Goal: Task Accomplishment & Management: Complete application form

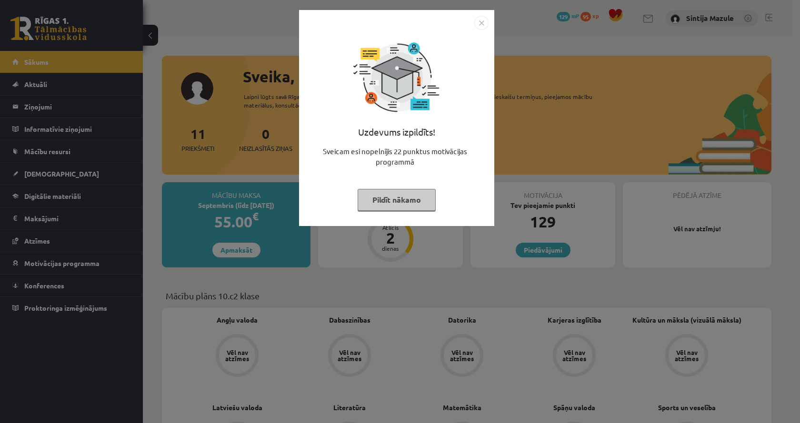
click at [429, 330] on div "Uzdevums izpildīts! Sveicam esi nopelnījis 22 punktus motivācijas programmā Pil…" at bounding box center [400, 211] width 800 height 423
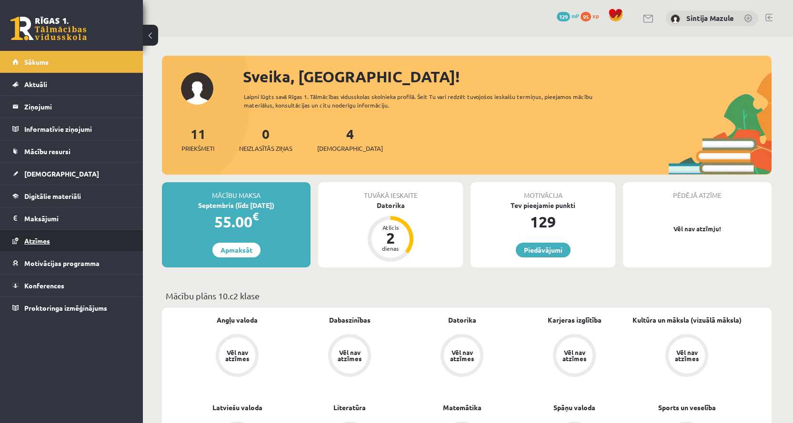
click at [41, 241] on span "Atzīmes" at bounding box center [37, 241] width 26 height 9
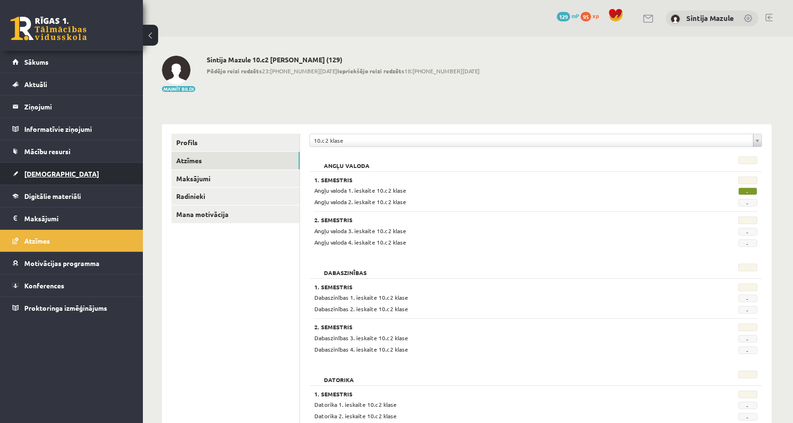
click at [36, 170] on span "[DEMOGRAPHIC_DATA]" at bounding box center [61, 174] width 75 height 9
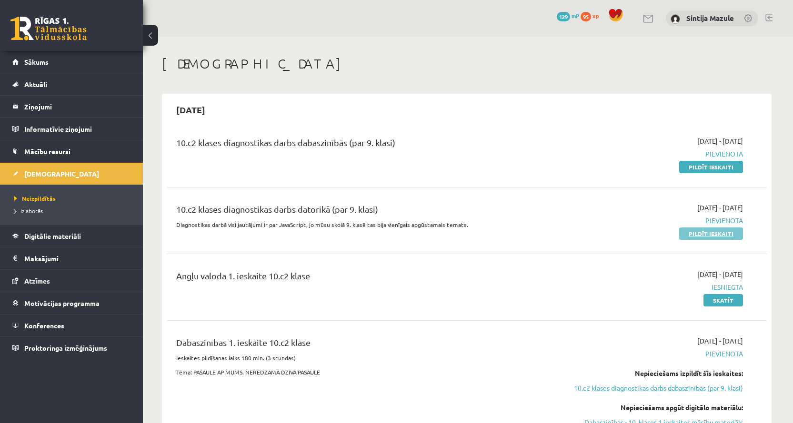
click at [703, 237] on link "Pildīt ieskaiti" at bounding box center [711, 234] width 64 height 12
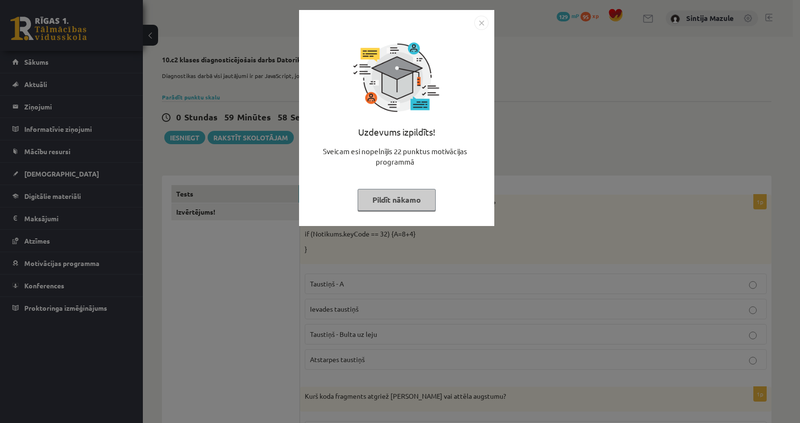
click at [337, 257] on div "Uzdevums izpildīts! Sveicam esi nopelnījis 22 punktus motivācijas programmā Pil…" at bounding box center [400, 211] width 800 height 423
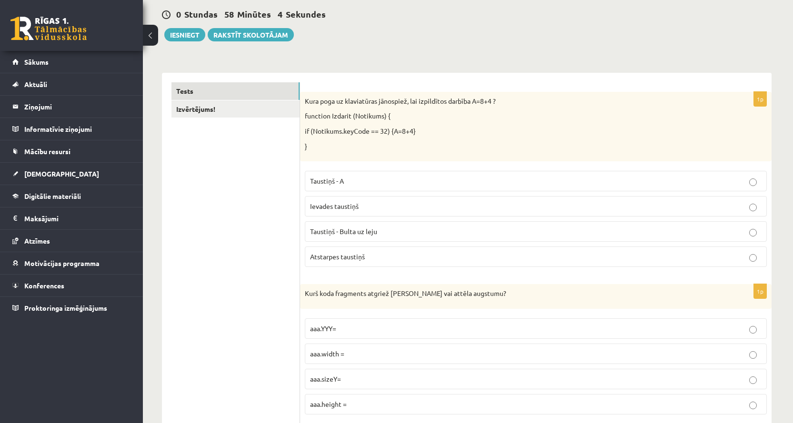
scroll to position [143, 0]
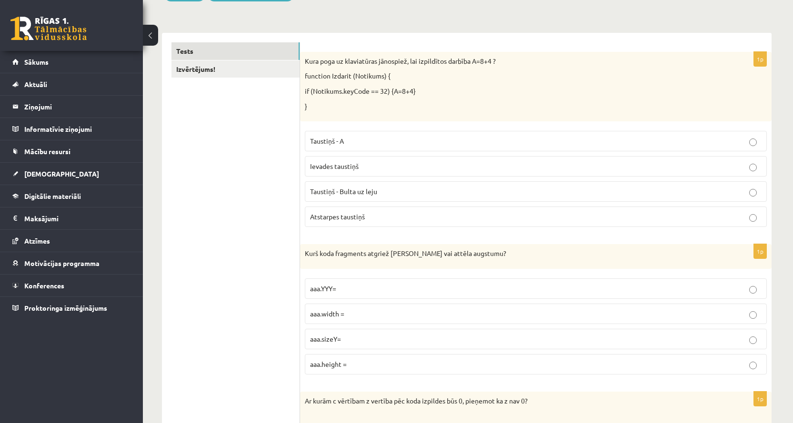
click at [383, 223] on label "Atstarpes taustiņš" at bounding box center [536, 217] width 462 height 20
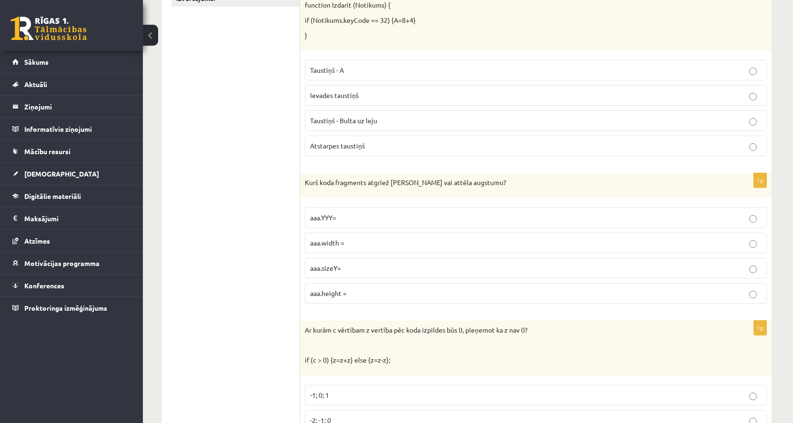
scroll to position [238, 0]
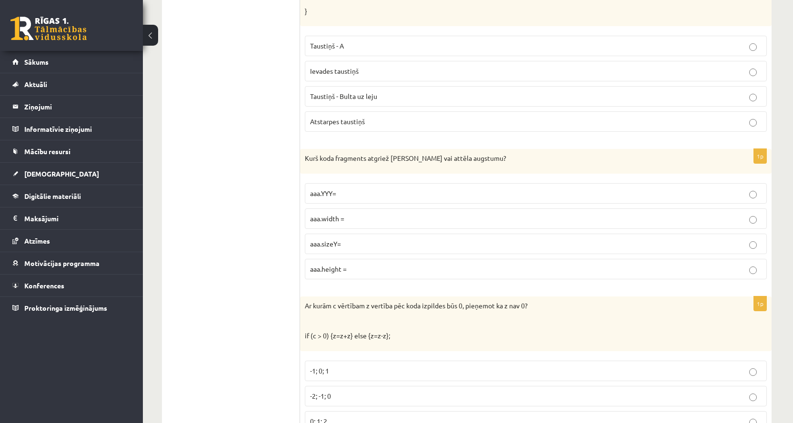
click at [321, 278] on label "aaa.height =" at bounding box center [536, 269] width 462 height 20
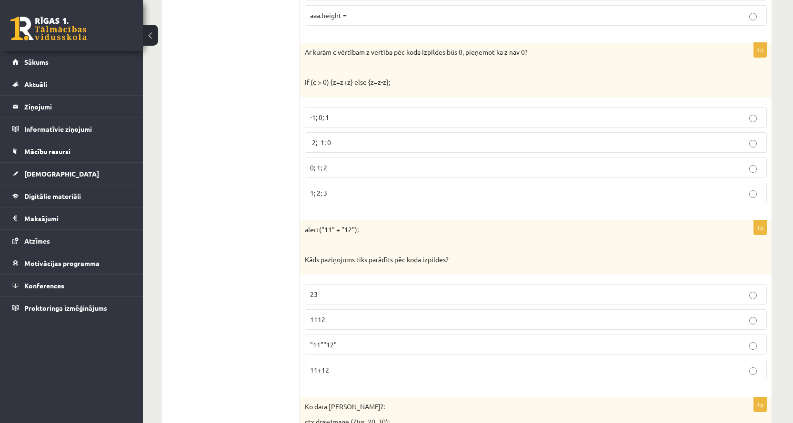
scroll to position [476, 0]
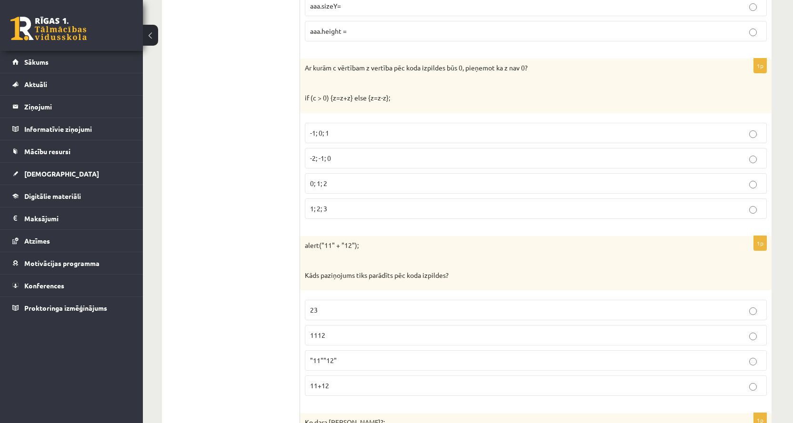
click at [321, 153] on p "-2; -1; 0" at bounding box center [535, 158] width 451 height 10
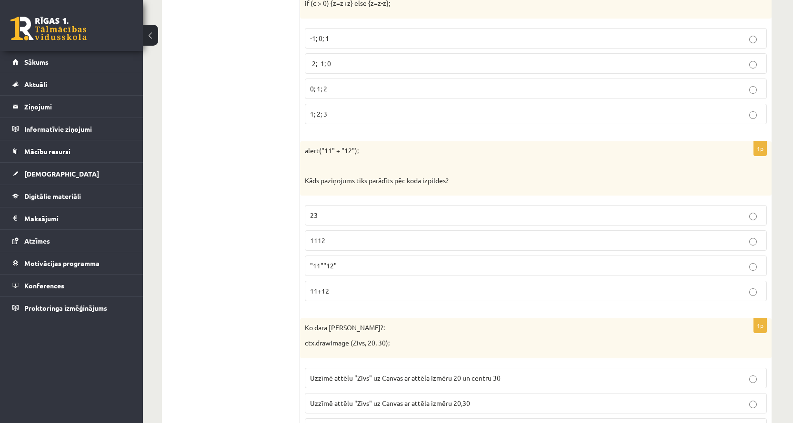
scroll to position [571, 0]
click at [387, 245] on p "1112" at bounding box center [535, 240] width 451 height 10
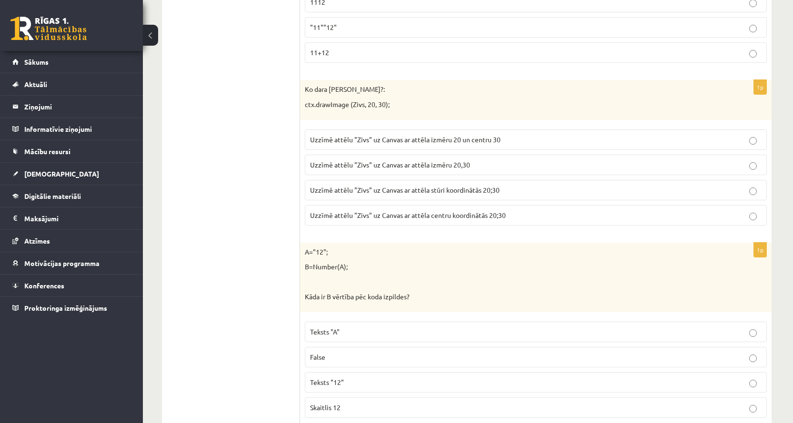
scroll to position [857, 0]
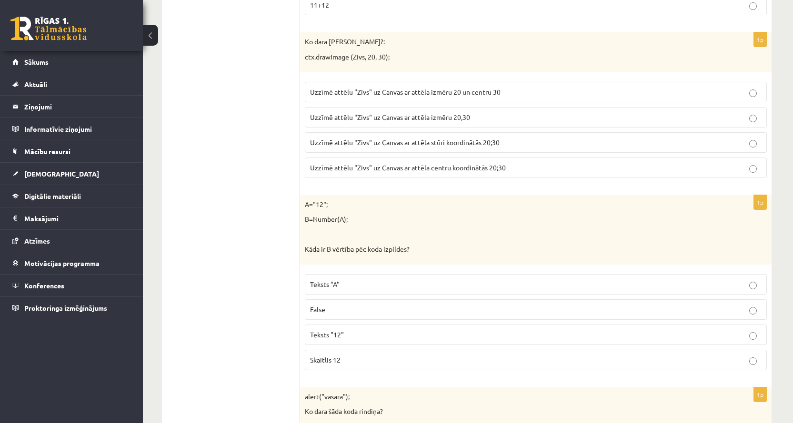
click at [339, 139] on span "Uzzīmē attēlu "Zivs" uz Canvas ar attēla stūri koordinātās 20;30" at bounding box center [405, 142] width 190 height 9
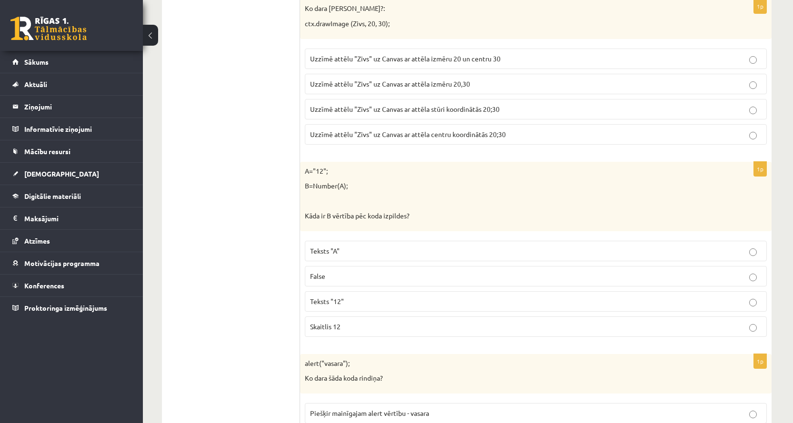
scroll to position [905, 0]
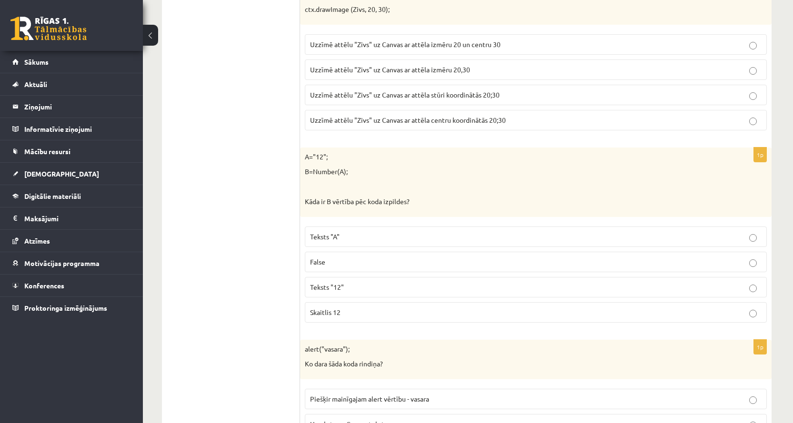
click at [335, 314] on span "Skaitlis 12" at bounding box center [325, 312] width 30 height 9
click at [337, 325] on fieldset "Teksts "A" False Teksts "12" Skaitlis 12" at bounding box center [536, 274] width 462 height 104
click at [341, 315] on p "Skaitlis 12" at bounding box center [535, 313] width 451 height 10
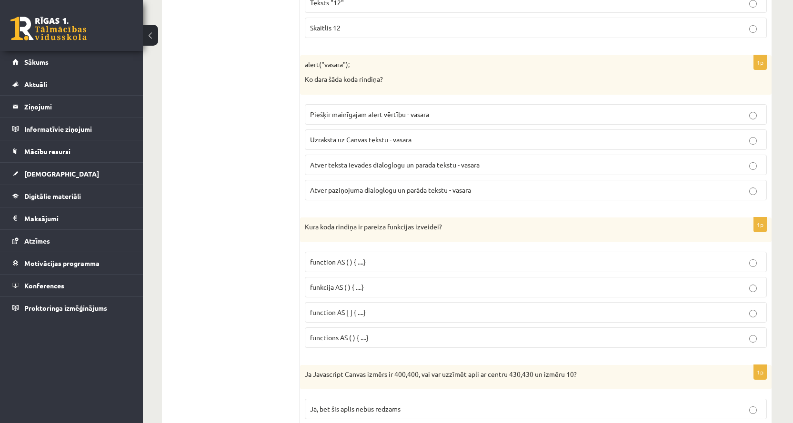
scroll to position [1190, 0]
click at [350, 190] on span "Atver paziņojuma dialoglogu un parāda tekstu - vasara" at bounding box center [390, 189] width 161 height 9
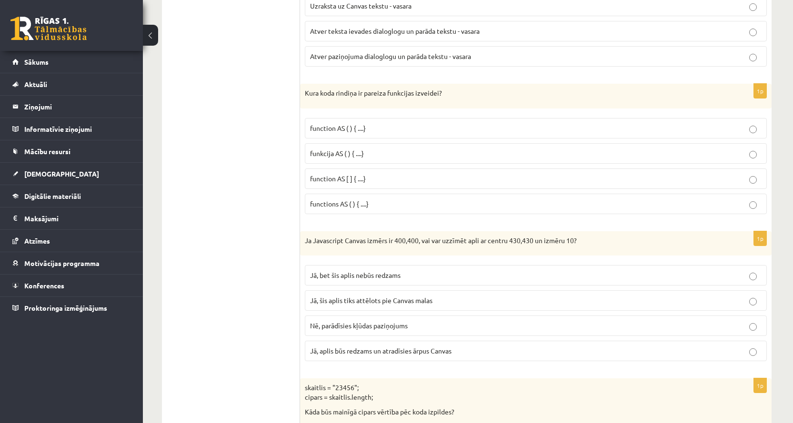
scroll to position [1333, 0]
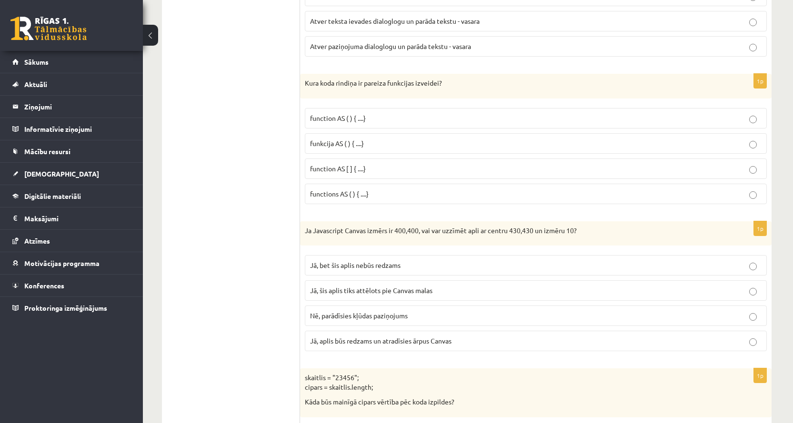
click at [381, 194] on p "functions AS ( ) { ....}" at bounding box center [535, 194] width 451 height 10
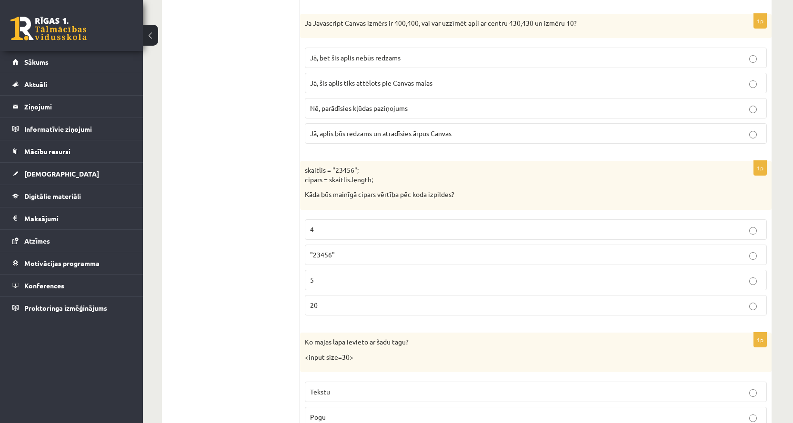
scroll to position [1524, 0]
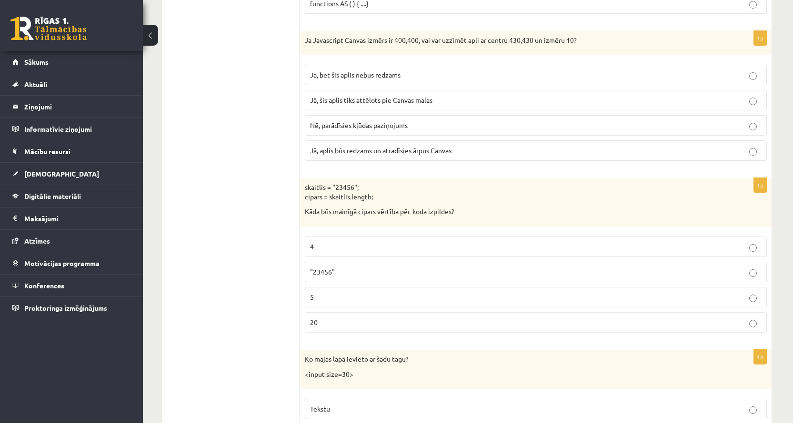
click at [486, 76] on p "Jā, bet šis aplis nebūs redzams" at bounding box center [535, 75] width 451 height 10
click at [318, 297] on p "5" at bounding box center [535, 297] width 451 height 10
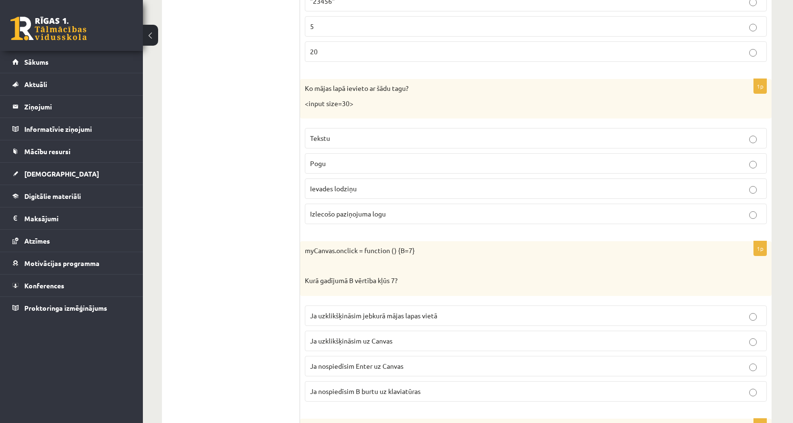
scroll to position [1809, 0]
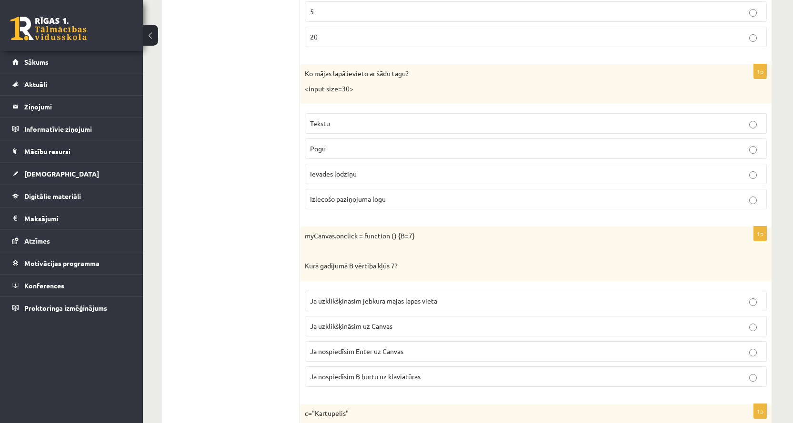
click at [358, 172] on p "Ievades lodziņu" at bounding box center [535, 174] width 451 height 10
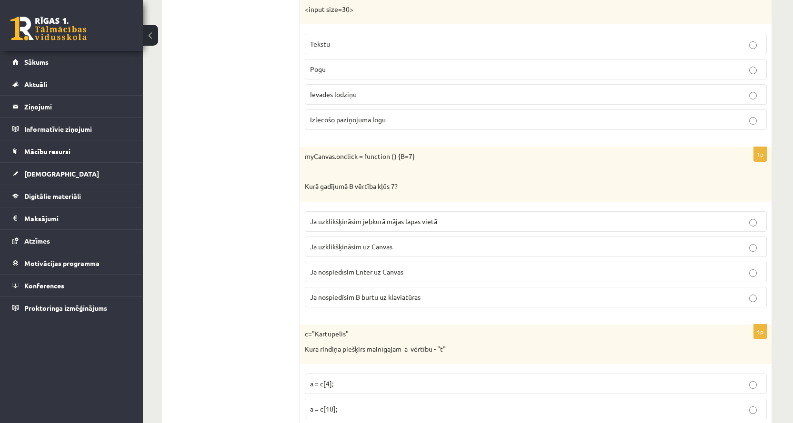
scroll to position [1905, 0]
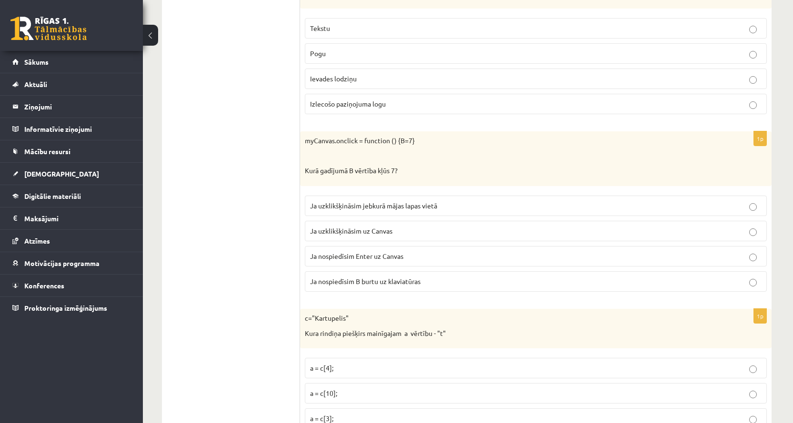
click at [423, 231] on p "Ja uzklikšķināsim uz Canvas" at bounding box center [535, 231] width 451 height 10
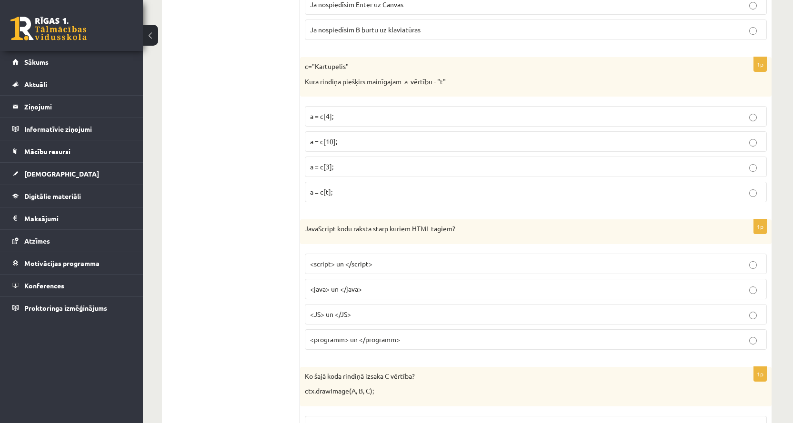
scroll to position [2143, 0]
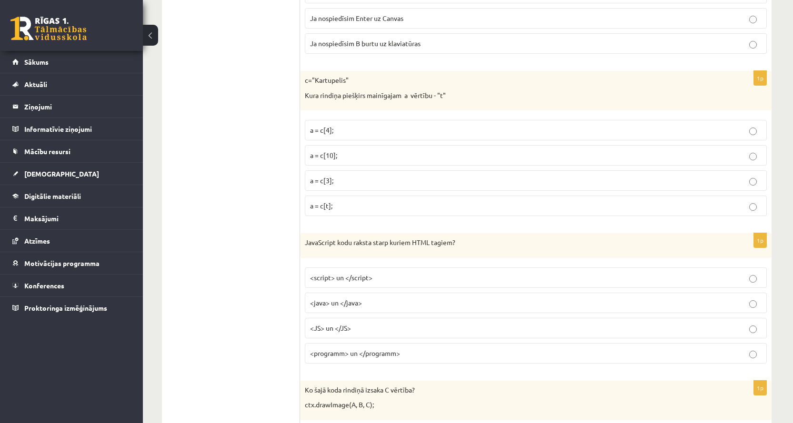
click at [333, 130] on p "a = c[4];" at bounding box center [535, 130] width 451 height 10
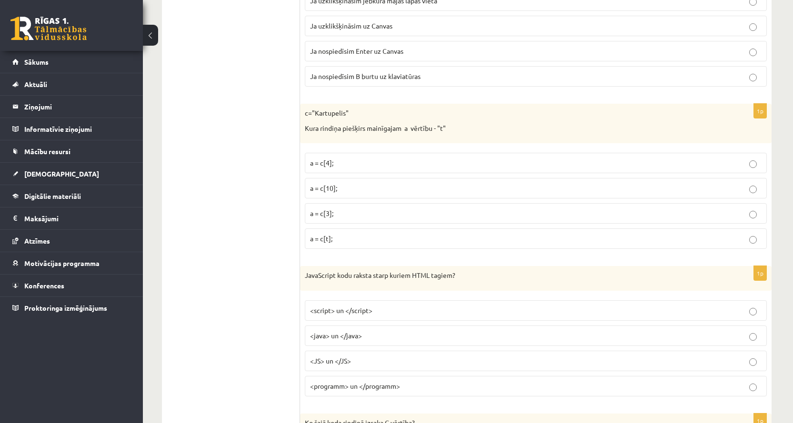
scroll to position [2095, 0]
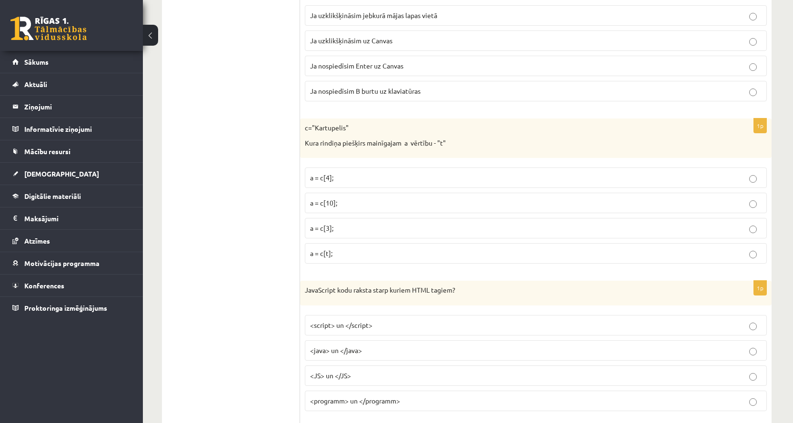
click at [366, 230] on p "a = c[3];" at bounding box center [535, 228] width 451 height 10
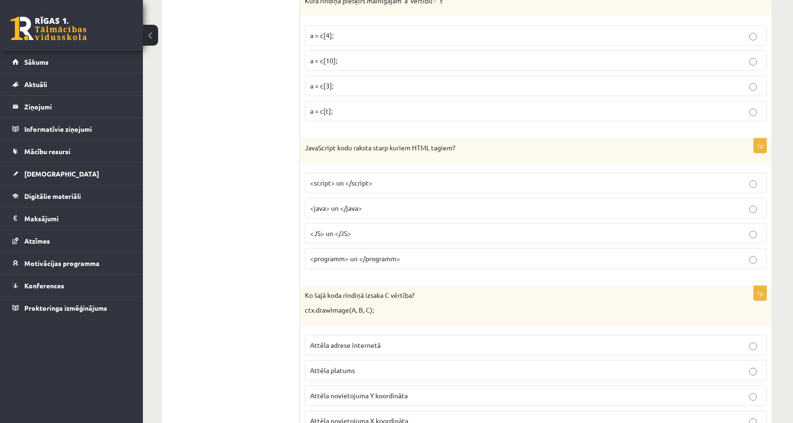
scroll to position [2238, 0]
click at [346, 179] on span "<script> un </script>" at bounding box center [341, 182] width 62 height 9
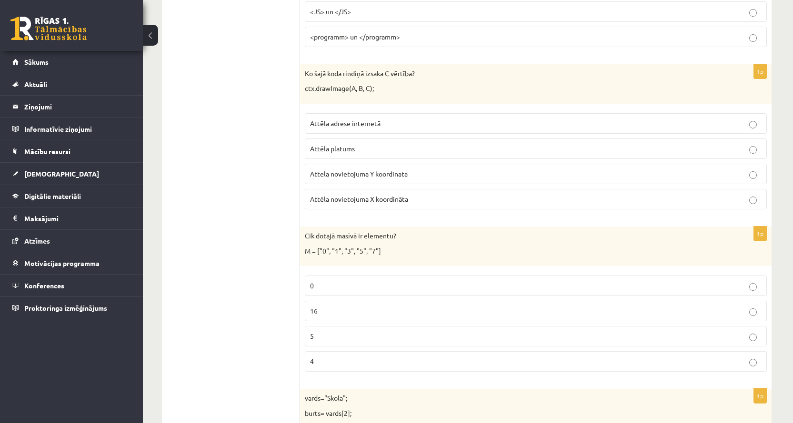
scroll to position [2476, 0]
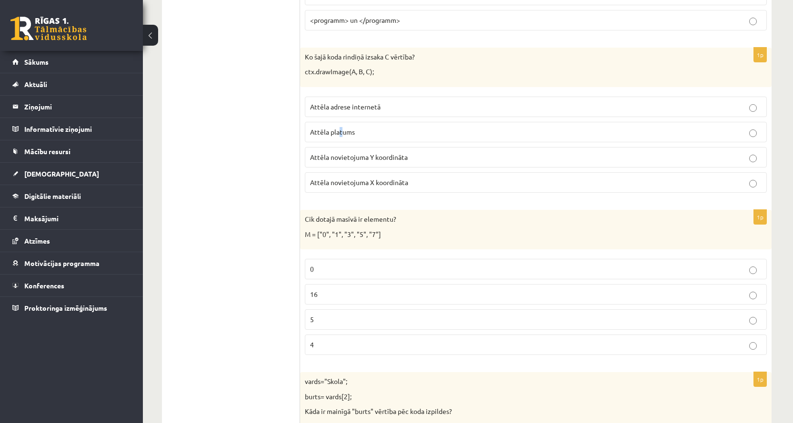
click at [341, 128] on p "Attēla platums" at bounding box center [535, 132] width 451 height 10
click at [426, 138] on label "Attēla platums" at bounding box center [536, 132] width 462 height 20
click at [342, 326] on label "5" at bounding box center [536, 320] width 462 height 20
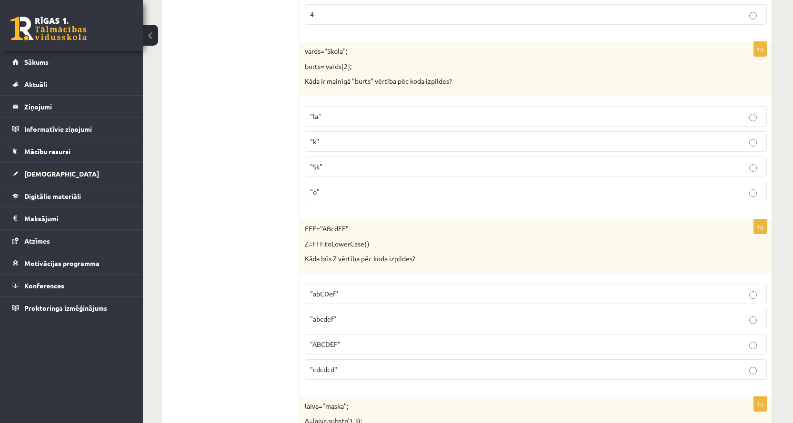
scroll to position [2809, 0]
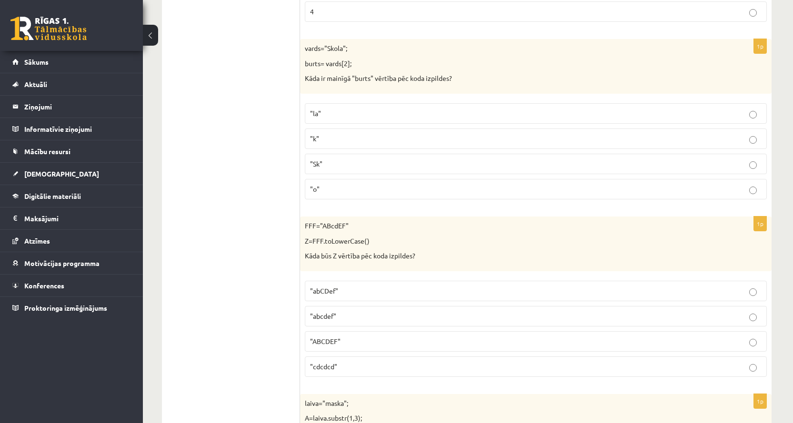
click at [430, 144] on p ""k"" at bounding box center [535, 139] width 451 height 10
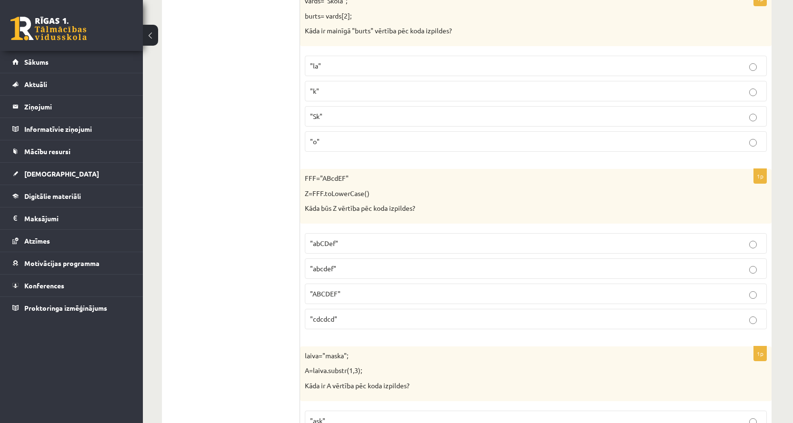
click at [333, 275] on label ""abcdef"" at bounding box center [536, 269] width 462 height 20
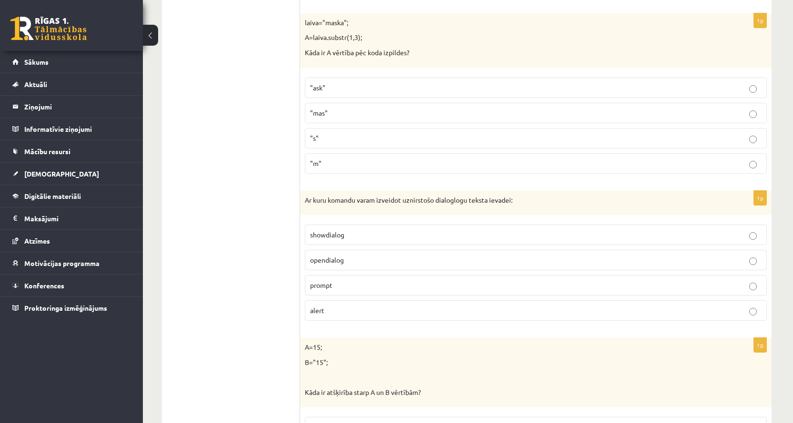
scroll to position [3143, 0]
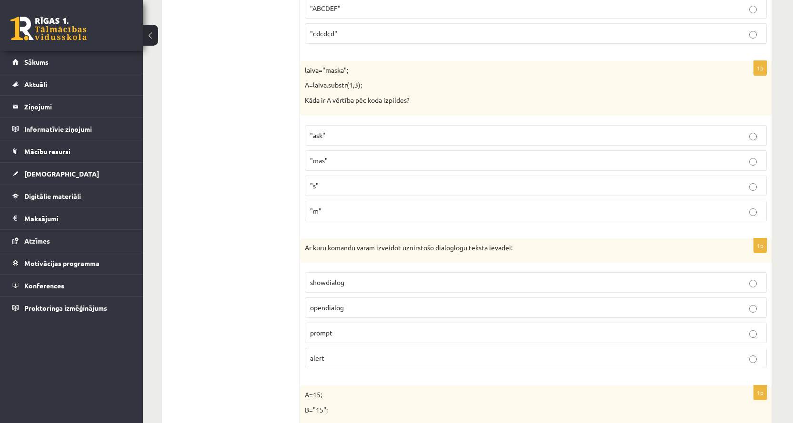
click at [360, 156] on p ""mas"" at bounding box center [535, 161] width 451 height 10
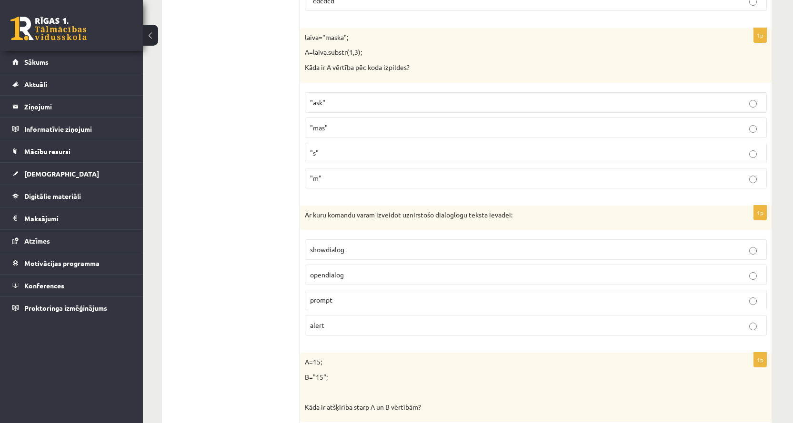
scroll to position [3190, 0]
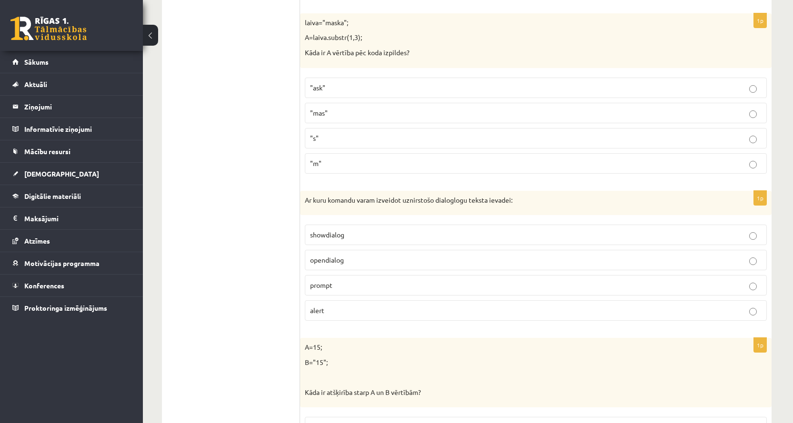
click at [388, 282] on p "prompt" at bounding box center [535, 285] width 451 height 10
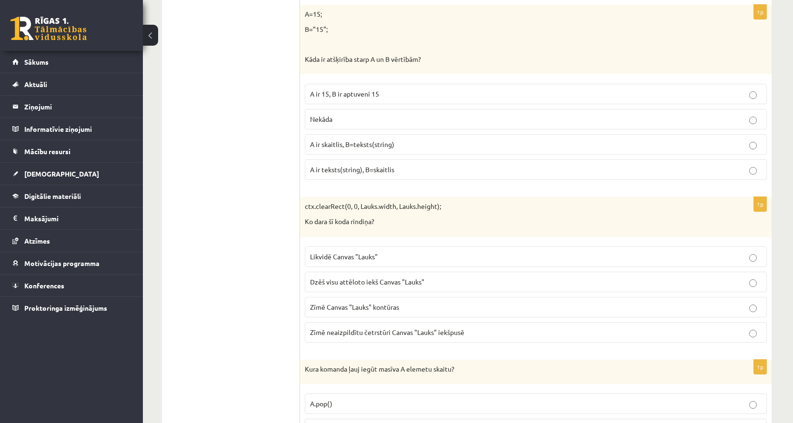
scroll to position [3476, 0]
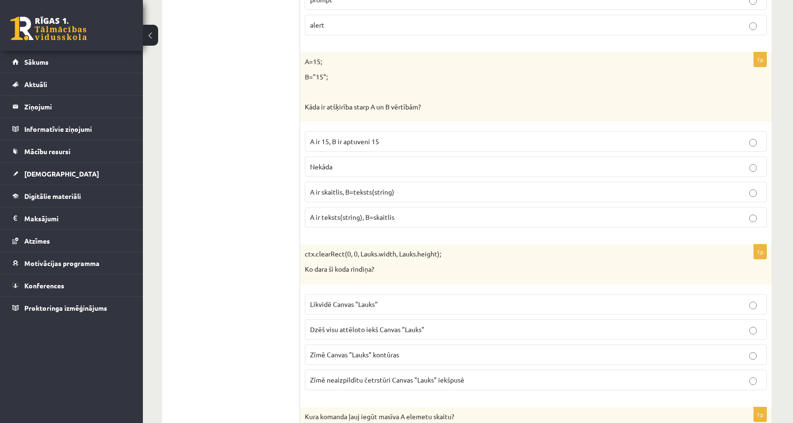
click at [398, 191] on p "A ir skaitlis, B=teksts(string)" at bounding box center [535, 192] width 451 height 10
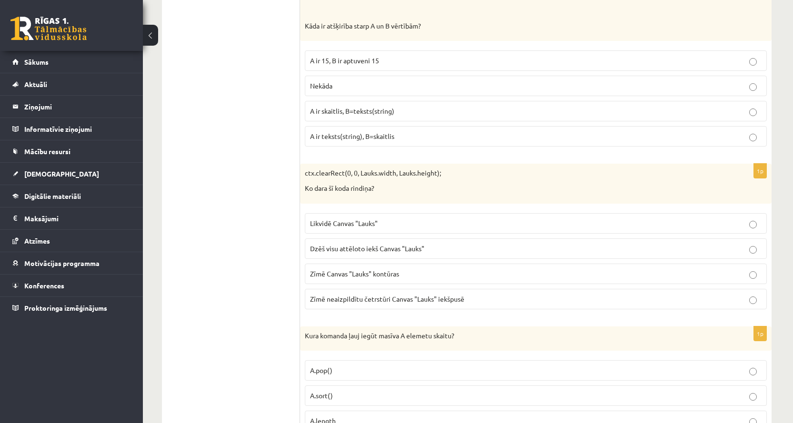
scroll to position [3571, 0]
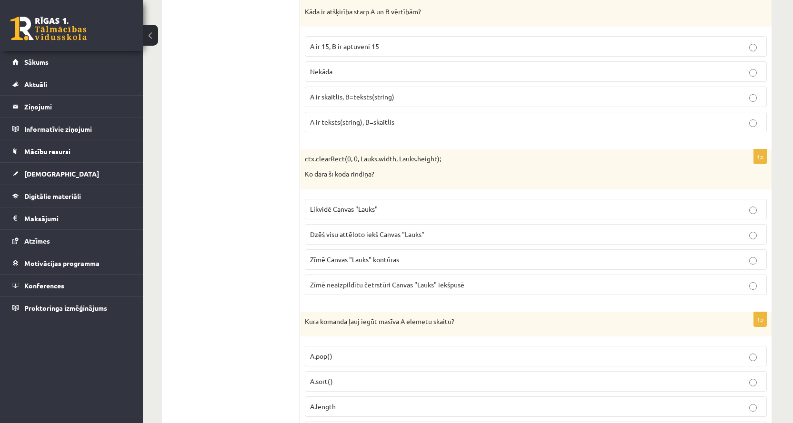
click at [475, 234] on p "Dzēš visu attēloto iekš Canvas "Lauks"" at bounding box center [535, 235] width 451 height 10
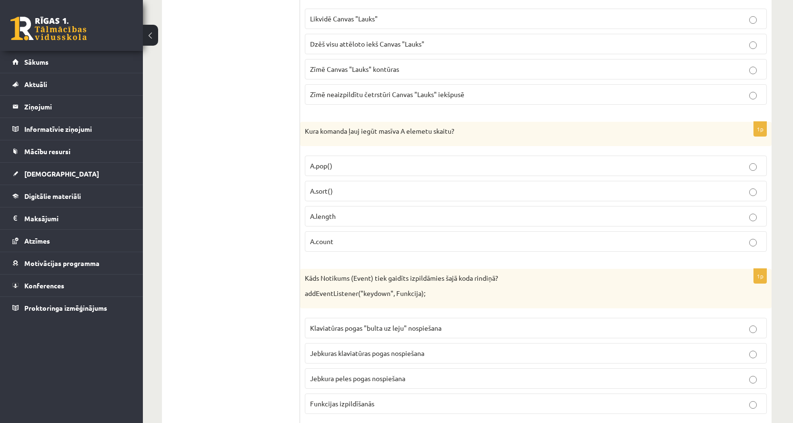
scroll to position [3809, 0]
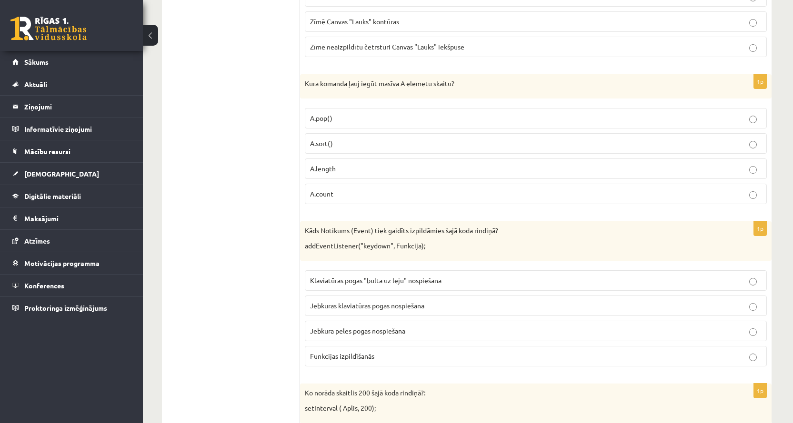
click at [351, 169] on p "A.length" at bounding box center [535, 169] width 451 height 10
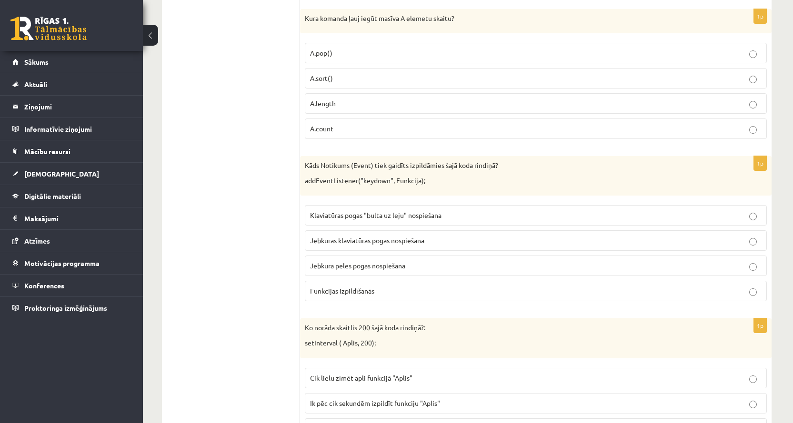
scroll to position [3905, 0]
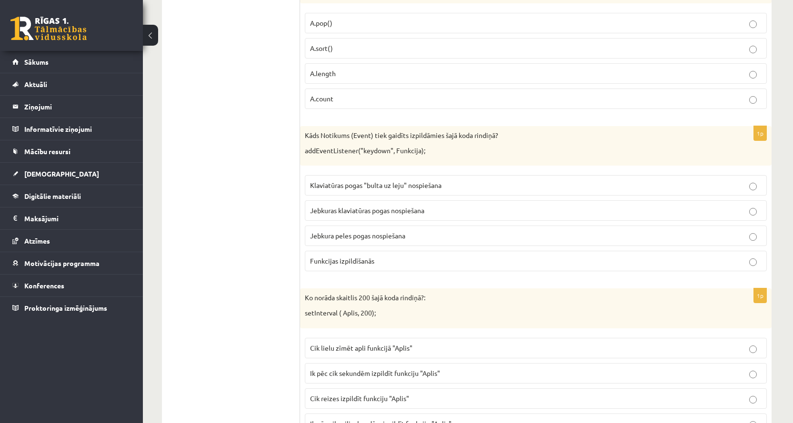
click at [445, 215] on p "Jebkuras klaviatūras pogas nospiešana" at bounding box center [535, 211] width 451 height 10
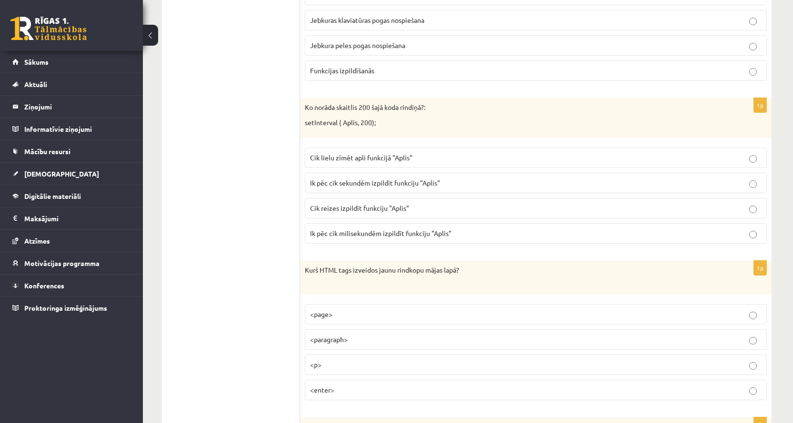
scroll to position [4143, 0]
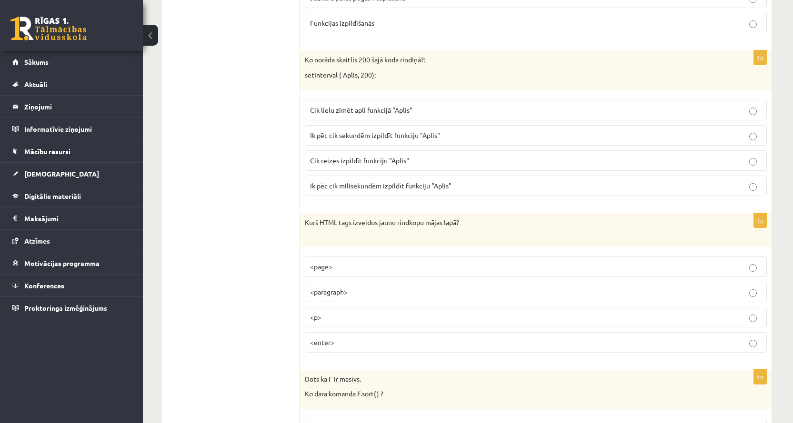
click at [346, 140] on p "Ik pēc cik sekundēm izpildīt funkciju "Aplis"" at bounding box center [535, 135] width 451 height 10
click at [349, 188] on span "Ik pēc cik milisekundēm izpildīt funkciju "Aplis"" at bounding box center [380, 185] width 141 height 9
click at [403, 184] on span "Ik pēc cik milisekundēm izpildīt funkciju "Aplis"" at bounding box center [380, 185] width 141 height 9
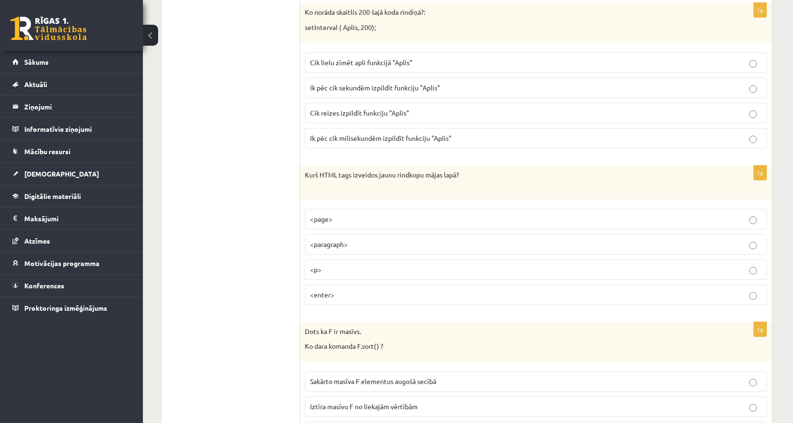
click at [340, 276] on label "<p>" at bounding box center [536, 270] width 462 height 20
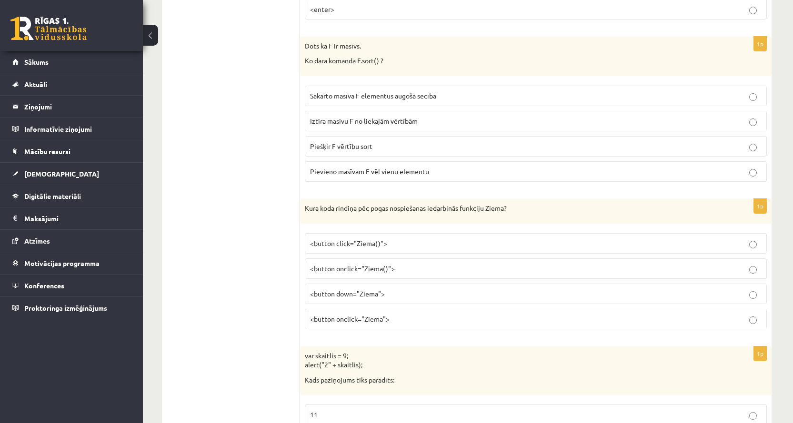
scroll to position [4428, 0]
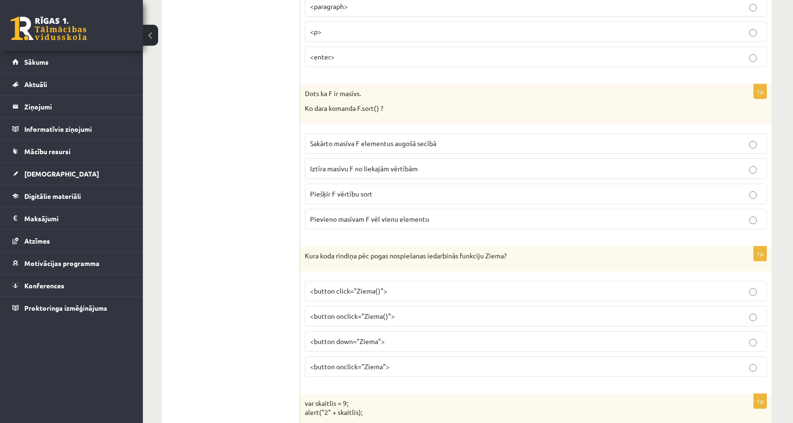
click at [375, 147] on span "Sakārto masīva F elementus augošā secībā" at bounding box center [373, 143] width 126 height 9
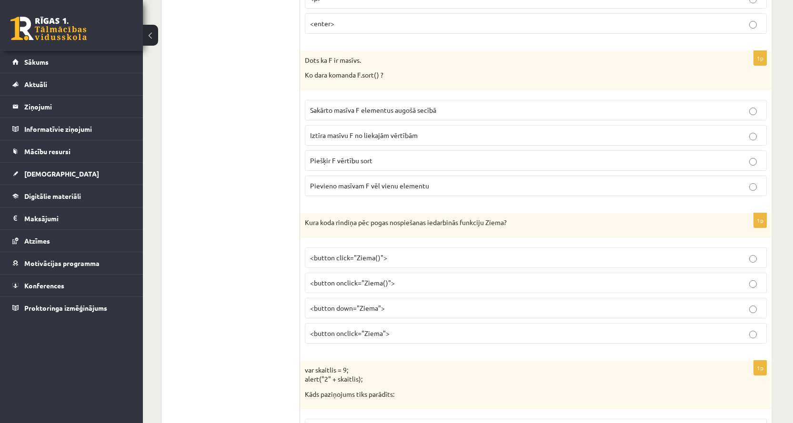
scroll to position [4476, 0]
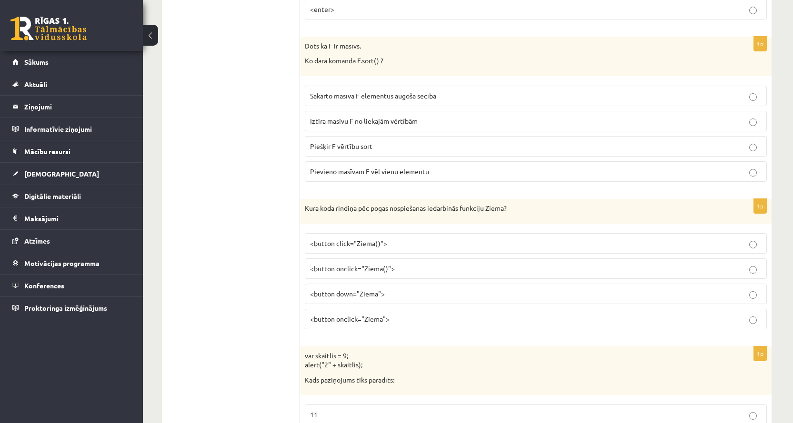
click at [360, 270] on span "<button onclick="Ziema()">" at bounding box center [352, 268] width 85 height 9
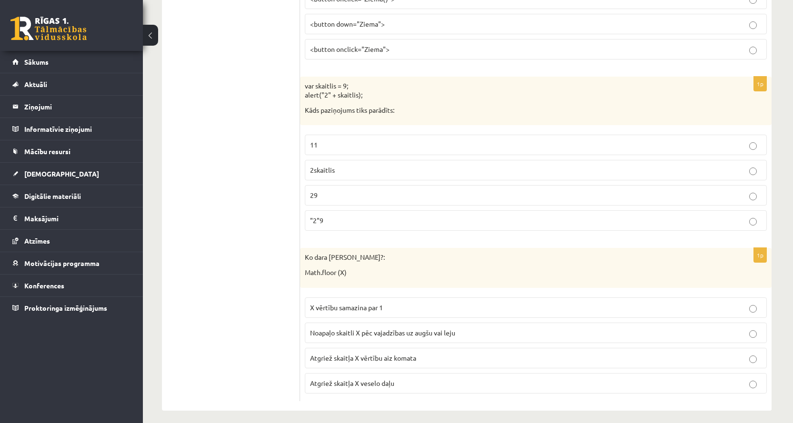
scroll to position [4753, 0]
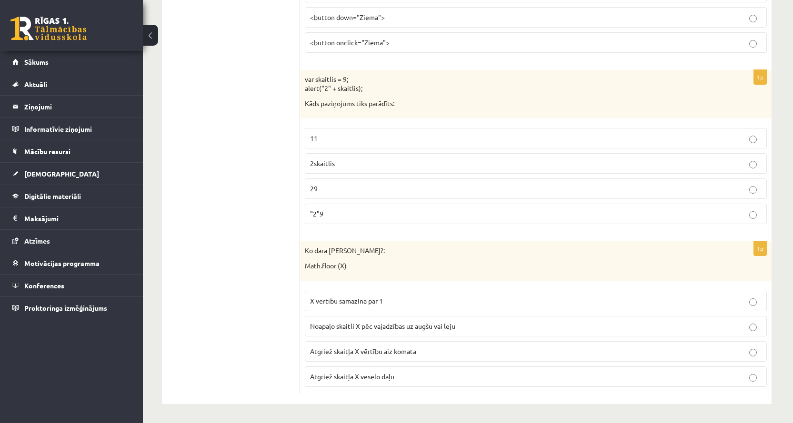
click at [422, 163] on p "2skaitlis" at bounding box center [535, 164] width 451 height 10
click at [314, 381] on p "Atgriež skaitļa X veselo daļu" at bounding box center [535, 377] width 451 height 10
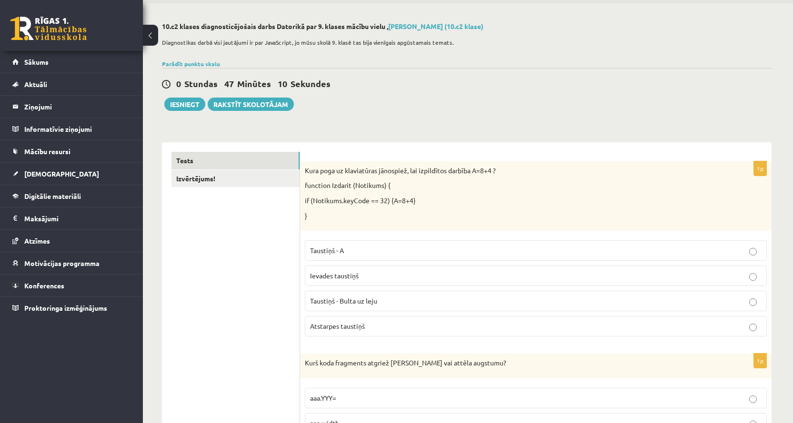
scroll to position [0, 0]
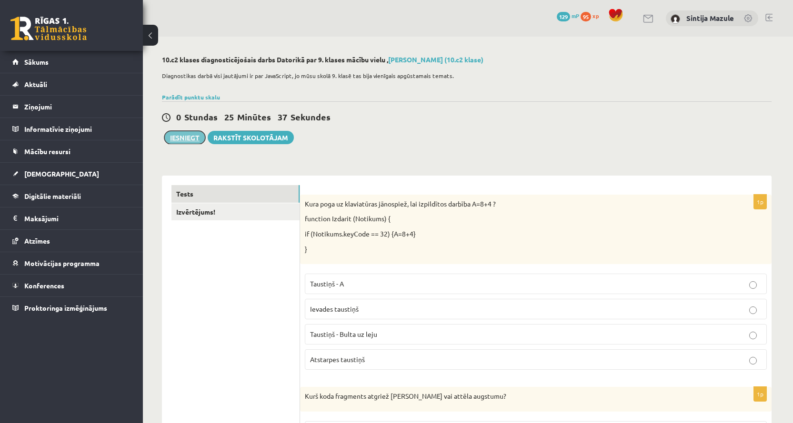
click at [187, 142] on button "Iesniegt" at bounding box center [184, 137] width 41 height 13
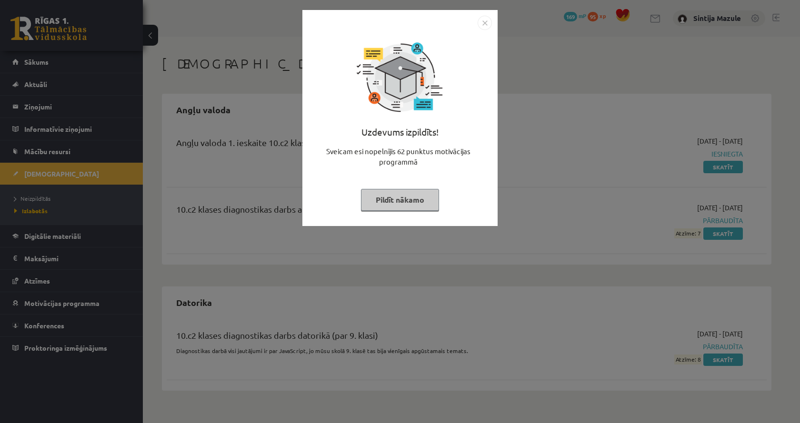
click at [588, 132] on div "Uzdevums izpildīts! Sveicam esi nopelnījis 62 punktus motivācijas programmā Pil…" at bounding box center [400, 211] width 800 height 423
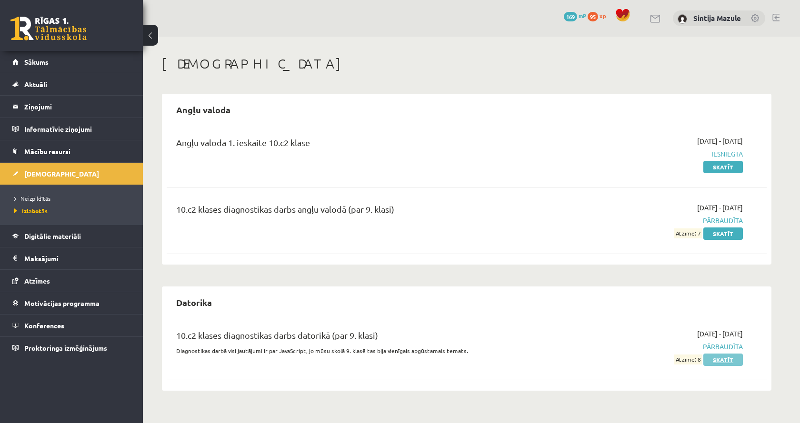
click at [716, 360] on link "Skatīt" at bounding box center [723, 360] width 40 height 12
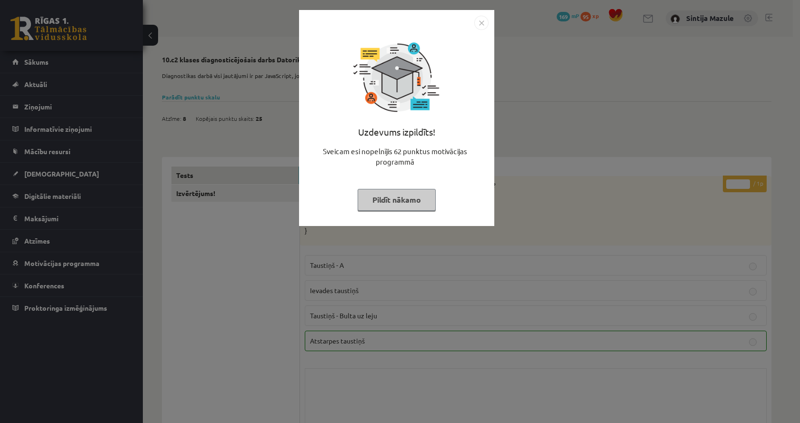
drag, startPoint x: 616, startPoint y: 70, endPoint x: 614, endPoint y: 62, distance: 8.4
click at [614, 68] on div "Uzdevums izpildīts! Sveicam esi nopelnījis 62 punktus motivācijas programmā Pil…" at bounding box center [400, 211] width 800 height 423
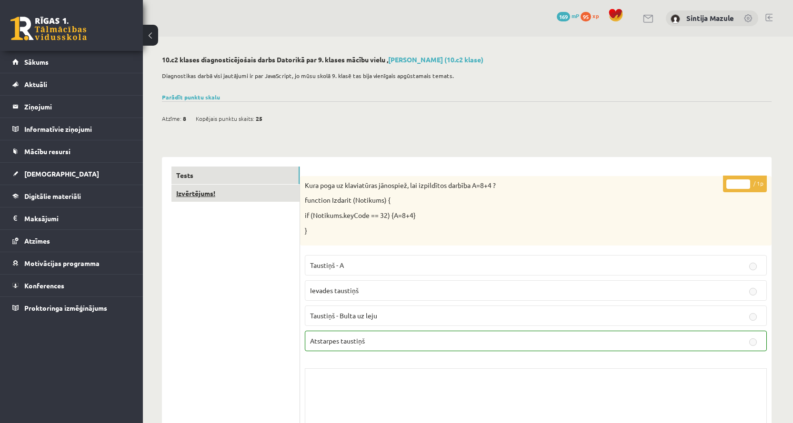
click at [237, 198] on link "Izvērtējums!" at bounding box center [235, 194] width 128 height 18
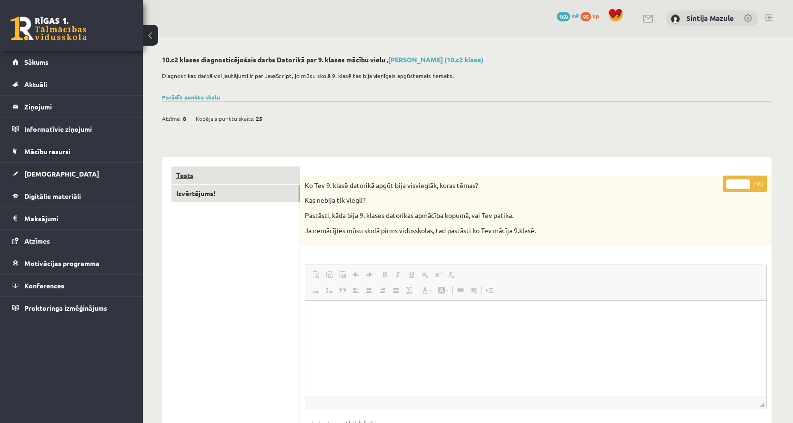
click at [241, 170] on link "Tests" at bounding box center [235, 176] width 128 height 18
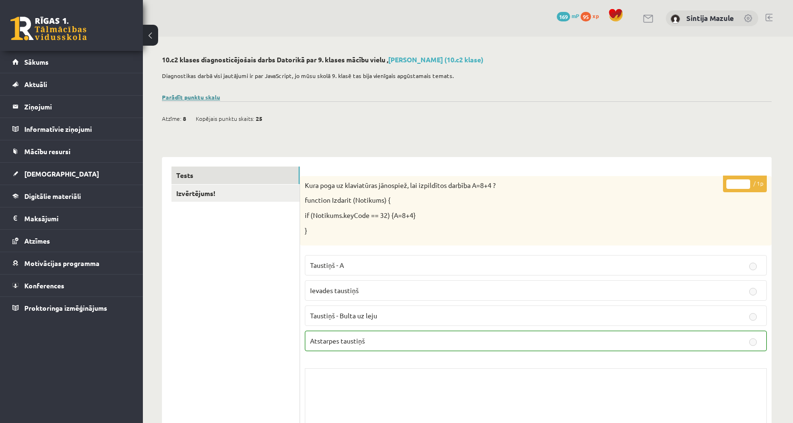
click at [199, 97] on link "Parādīt punktu skalu" at bounding box center [191, 97] width 58 height 8
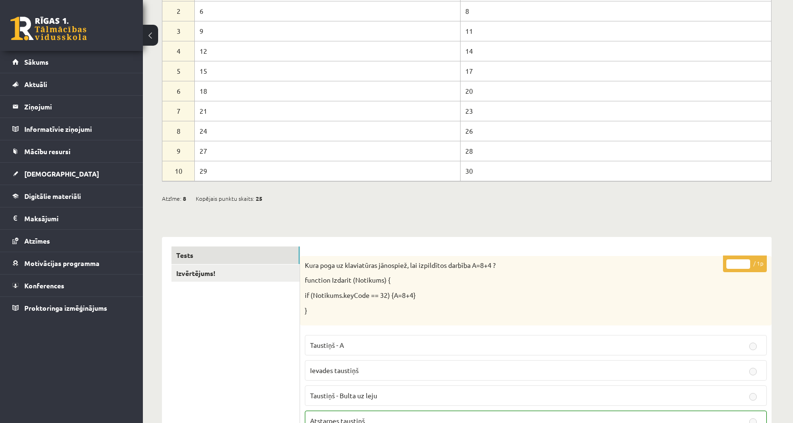
scroll to position [95, 0]
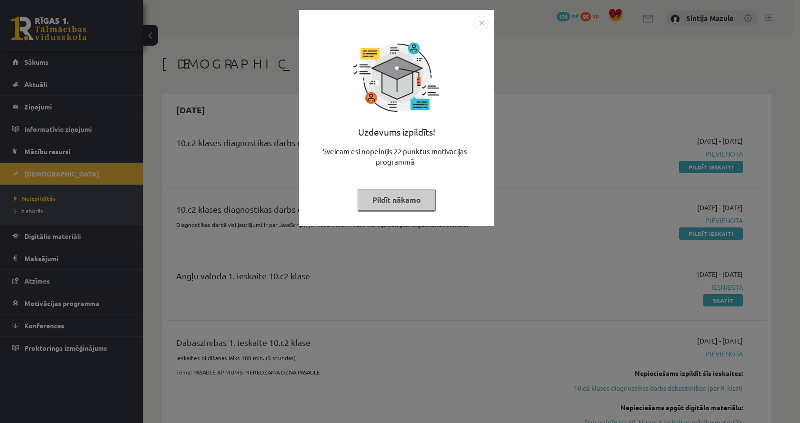
click at [215, 217] on div "Uzdevums izpildīts! Sveicam esi nopelnījis 22 punktus motivācijas programmā Pil…" at bounding box center [400, 211] width 800 height 423
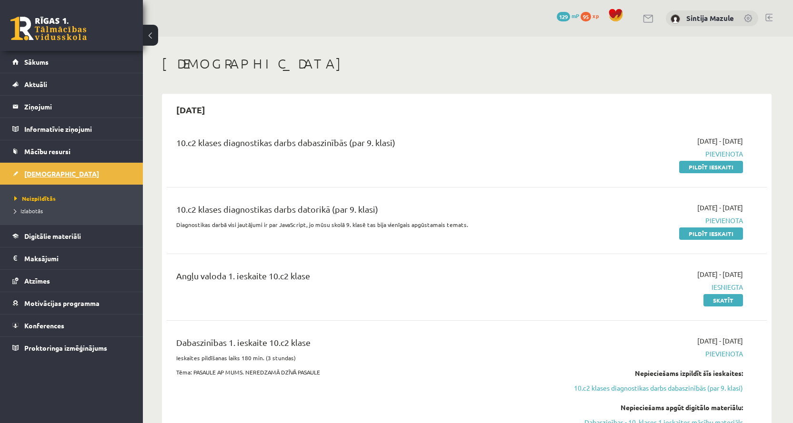
click at [54, 177] on link "[DEMOGRAPHIC_DATA]" at bounding box center [71, 174] width 119 height 22
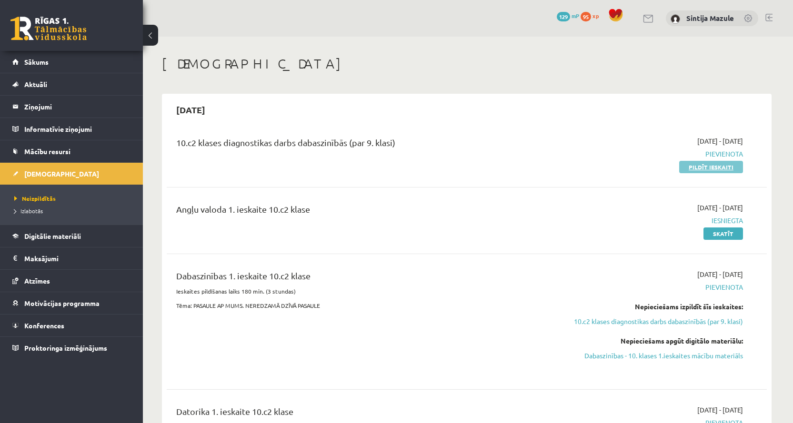
click at [710, 167] on link "Pildīt ieskaiti" at bounding box center [711, 167] width 64 height 12
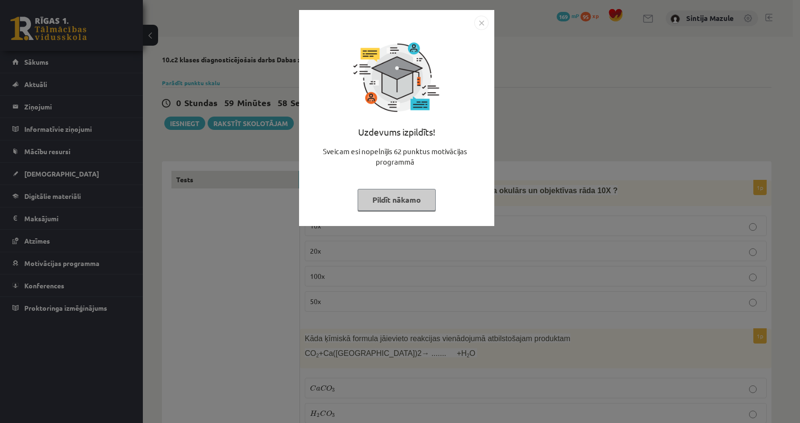
click at [748, 170] on div "Uzdevums izpildīts! Sveicam esi nopelnījis 62 punktus motivācijas programmā Pil…" at bounding box center [400, 211] width 800 height 423
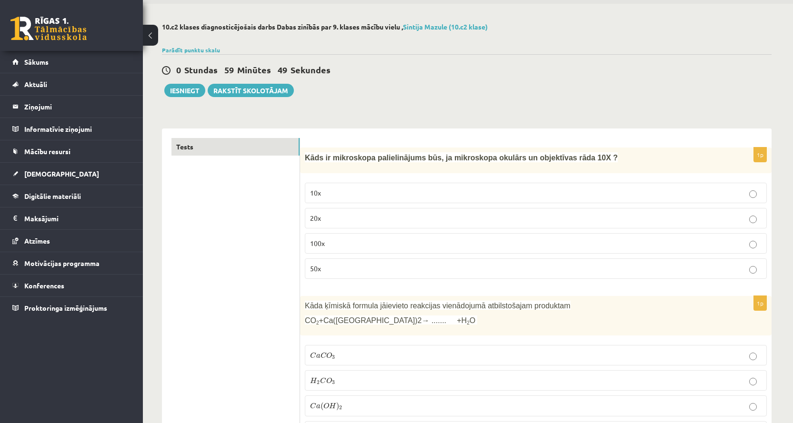
scroll to position [48, 0]
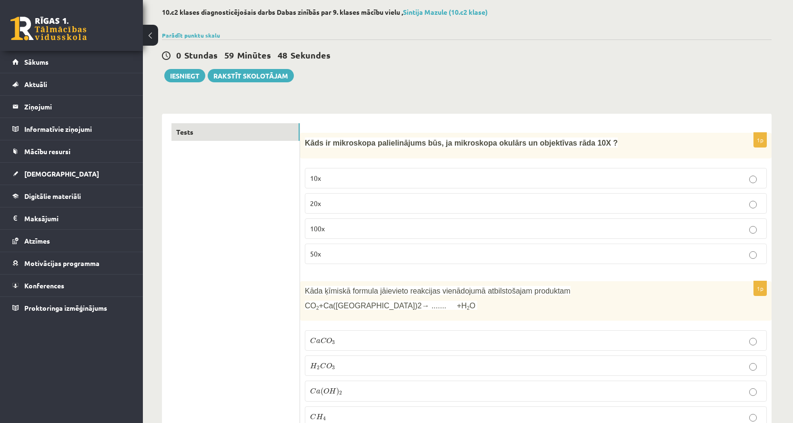
click at [382, 231] on p "100x" at bounding box center [535, 229] width 451 height 10
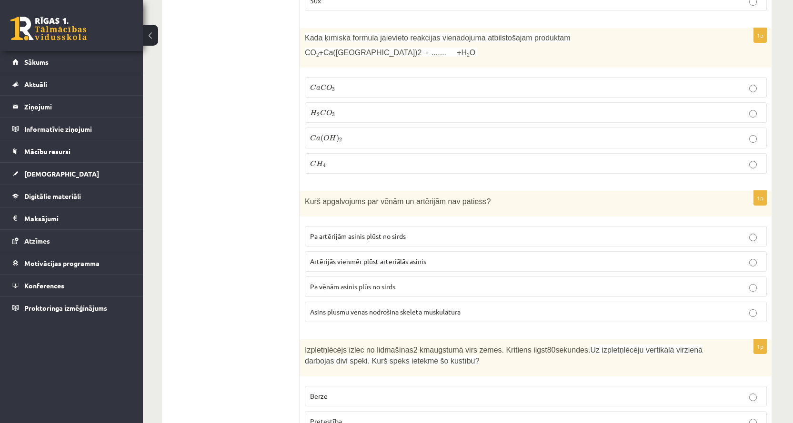
scroll to position [286, 0]
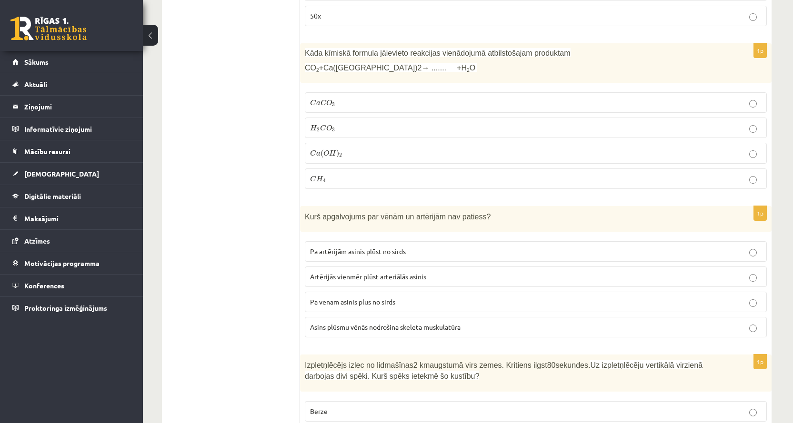
click at [324, 113] on fieldset "C a C O 3 C a C O 3 H 2 C O 3 H 2 C O 3 C a ( O H ) 2 C a ( O H ) 2 C H 4 C H 4" at bounding box center [536, 140] width 462 height 104
click at [327, 105] on span "O" at bounding box center [329, 103] width 6 height 6
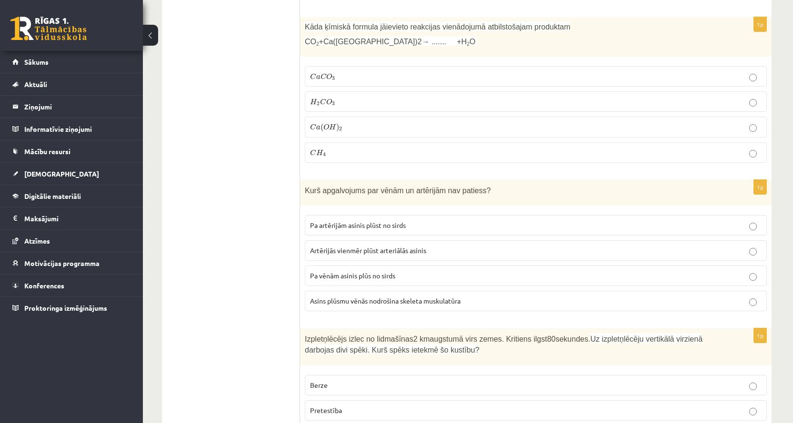
scroll to position [333, 0]
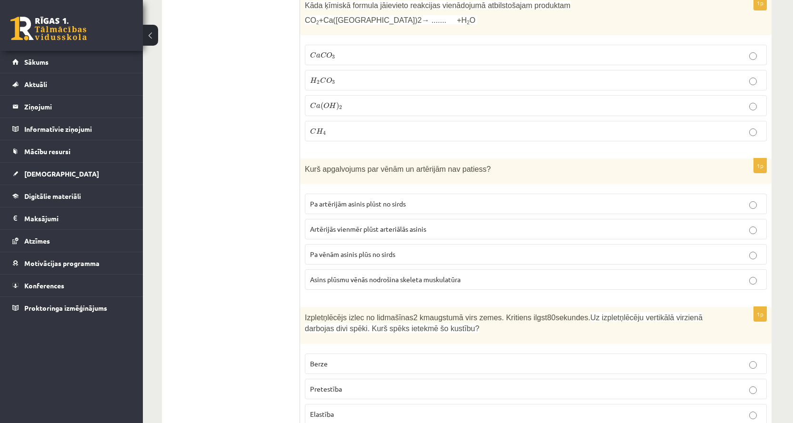
click at [417, 233] on span "Artērijās vienmēr plūst arteriālās asinis" at bounding box center [368, 229] width 116 height 9
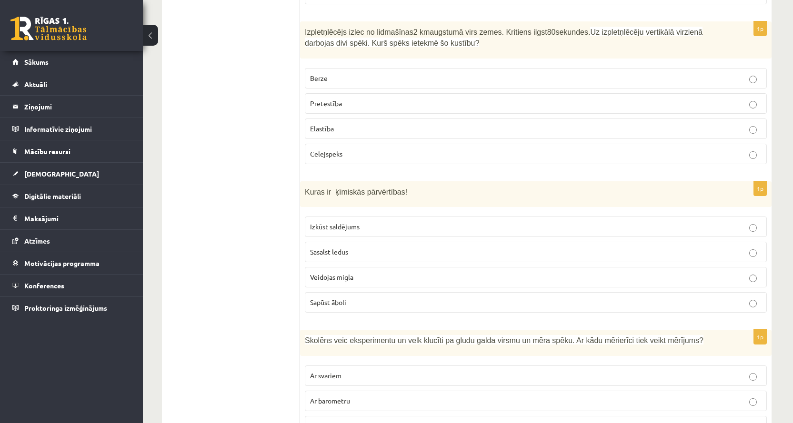
scroll to position [571, 0]
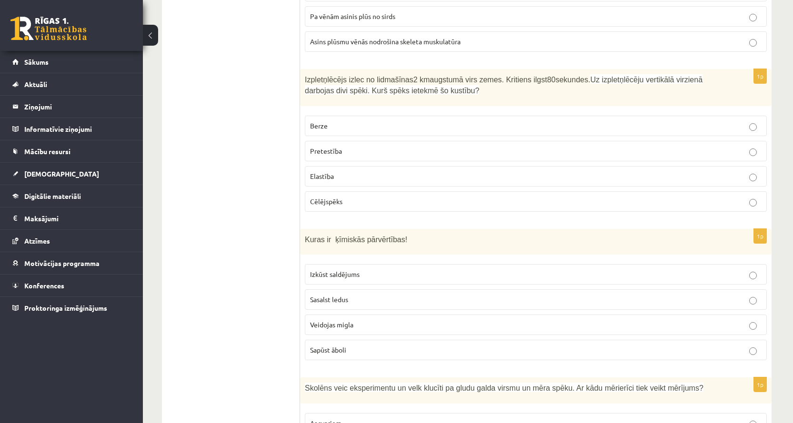
click at [348, 158] on label "Pretestība" at bounding box center [536, 151] width 462 height 20
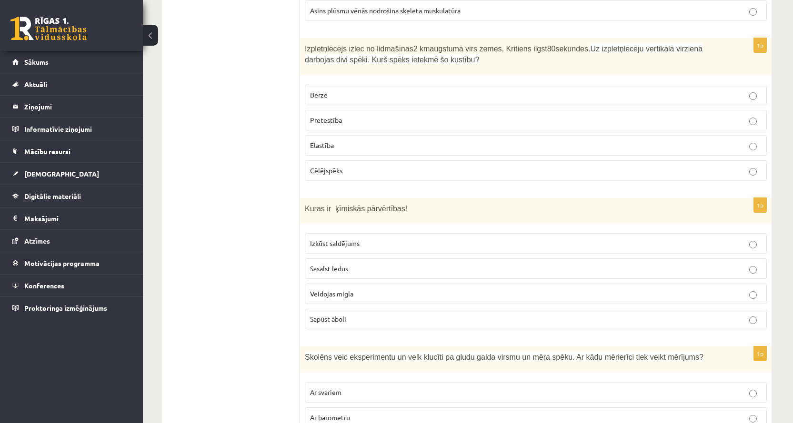
scroll to position [619, 0]
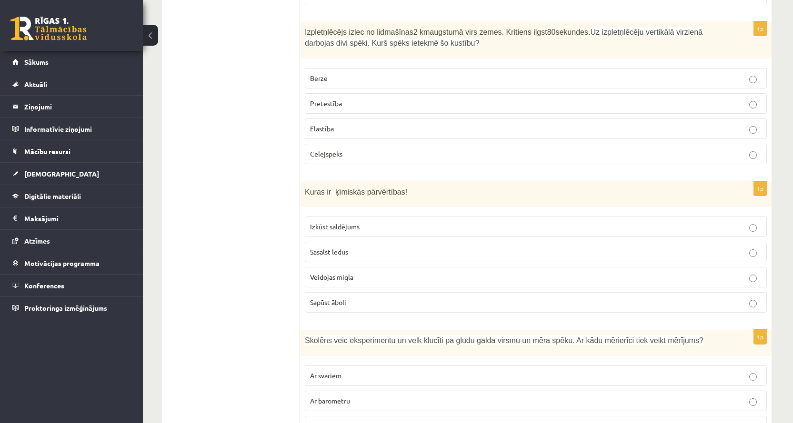
click at [363, 302] on p "Sapūst āboli" at bounding box center [535, 303] width 451 height 10
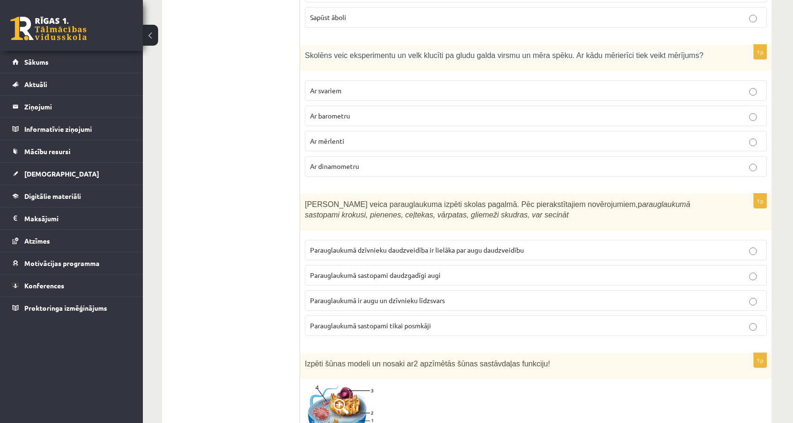
scroll to position [905, 0]
click at [354, 171] on label "Ar dinamometru" at bounding box center [536, 166] width 462 height 20
click at [336, 280] on label "Parauglaukumā sastopami daudzgadīgi augi" at bounding box center [536, 275] width 462 height 20
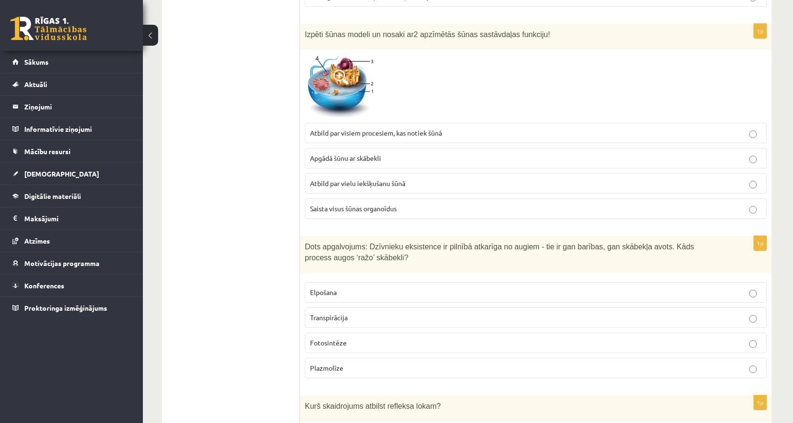
scroll to position [1238, 0]
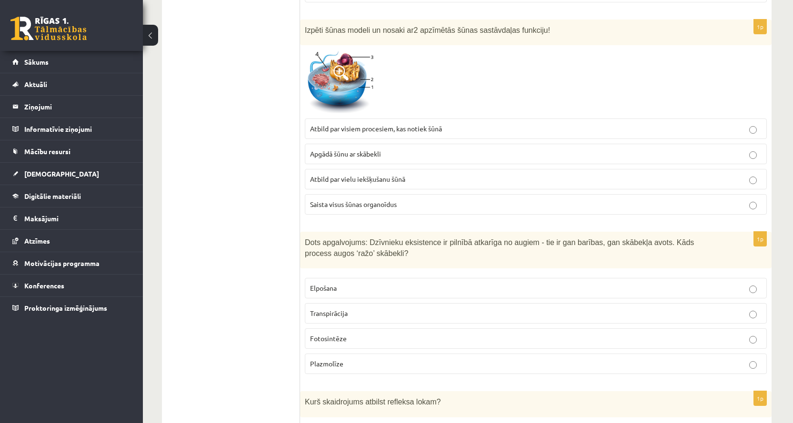
click at [324, 130] on span "Atbild par visiem procesiem, kas notiek šūnā" at bounding box center [376, 128] width 132 height 9
click at [347, 186] on label "Atbild par vielu iekšķušanu šūnā" at bounding box center [536, 179] width 462 height 20
click at [338, 343] on p "Fotosintēze" at bounding box center [535, 339] width 451 height 10
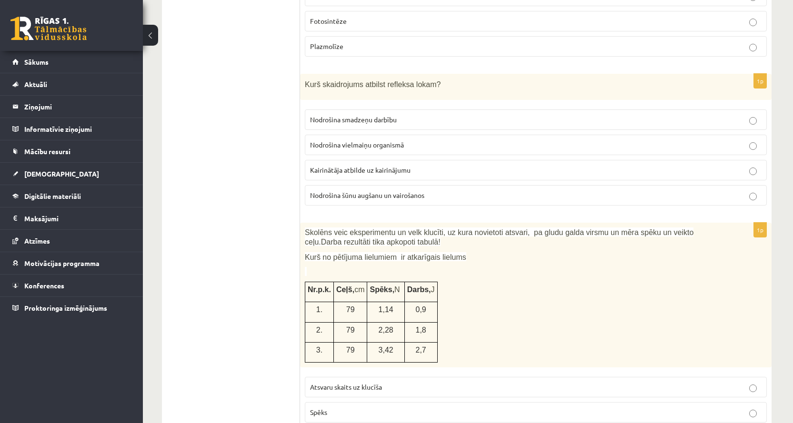
scroll to position [1571, 0]
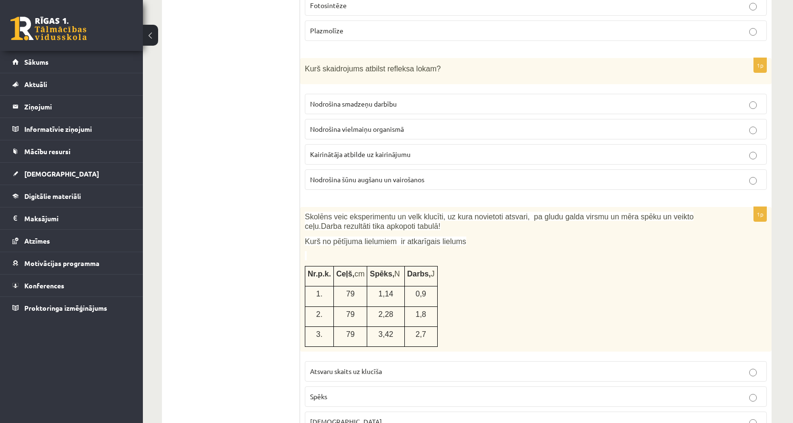
click at [363, 160] on label "Kairinātāja atbilde uz kairinājumu" at bounding box center [536, 154] width 462 height 20
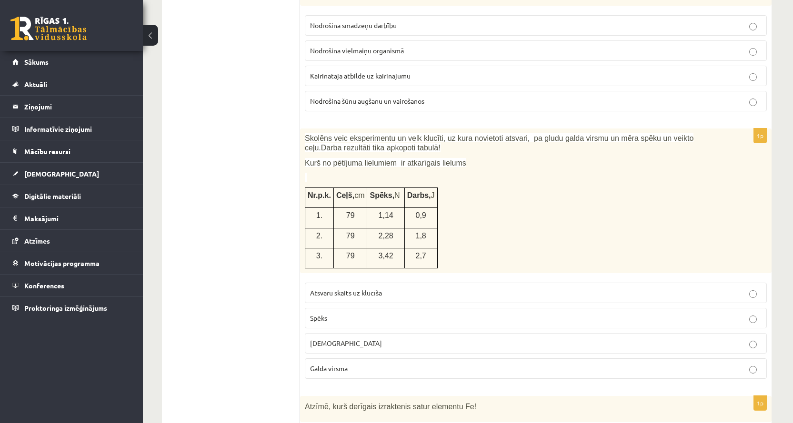
scroll to position [1667, 0]
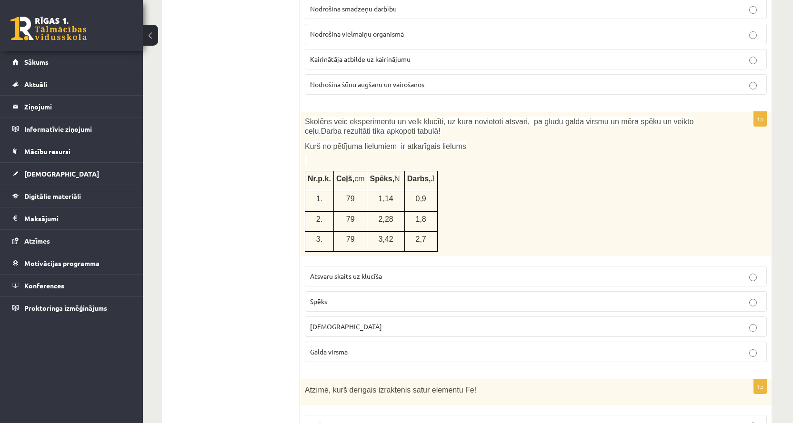
click at [326, 309] on label "Spēks" at bounding box center [536, 301] width 462 height 20
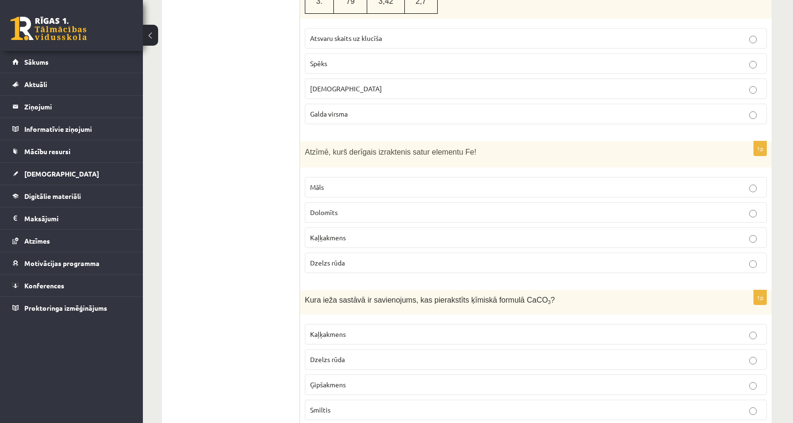
scroll to position [1952, 0]
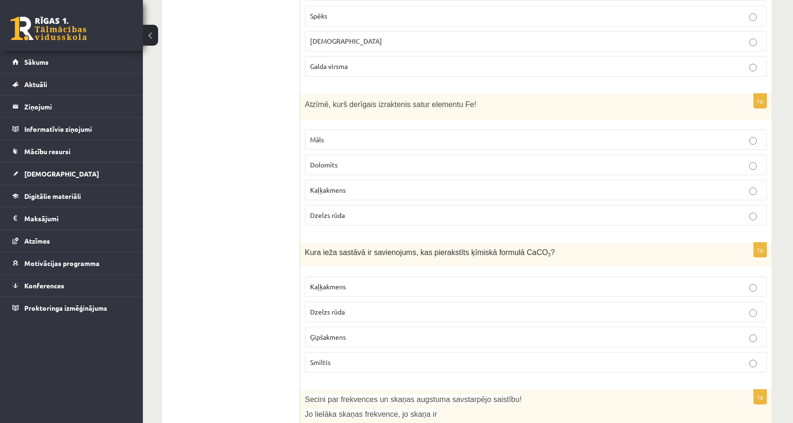
click at [338, 216] on span "Dzelzs rūda" at bounding box center [327, 215] width 35 height 9
click at [338, 277] on label "Kaļķakmens" at bounding box center [536, 287] width 462 height 20
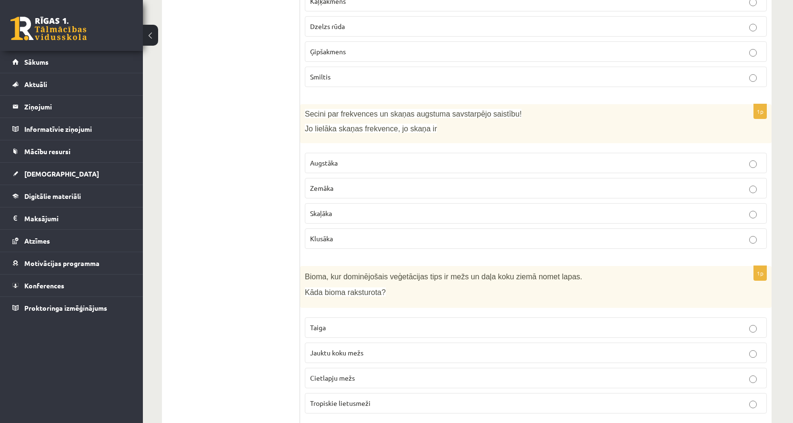
scroll to position [2286, 0]
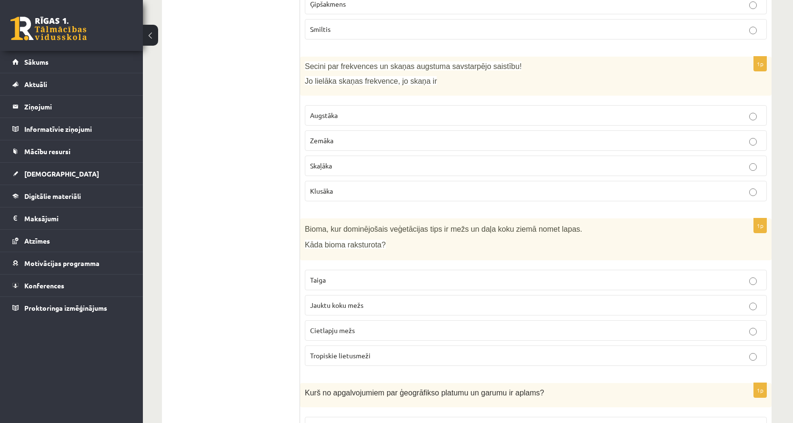
click at [317, 120] on p "Augstāka" at bounding box center [535, 115] width 451 height 10
click at [341, 310] on label "Jauktu koku mežs" at bounding box center [536, 305] width 462 height 20
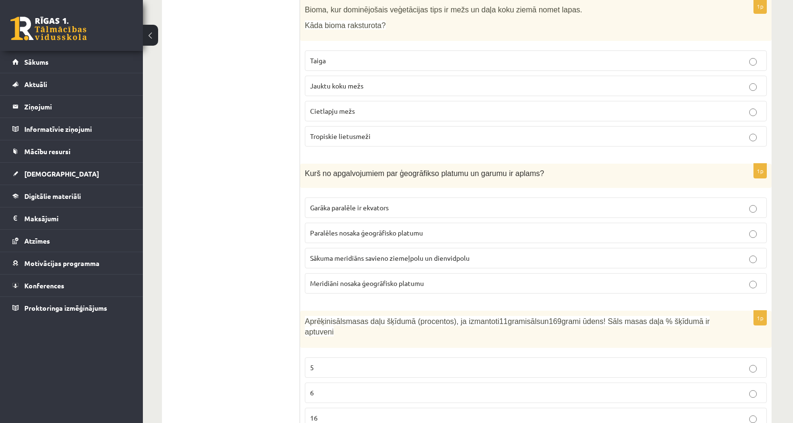
scroll to position [2619, 0]
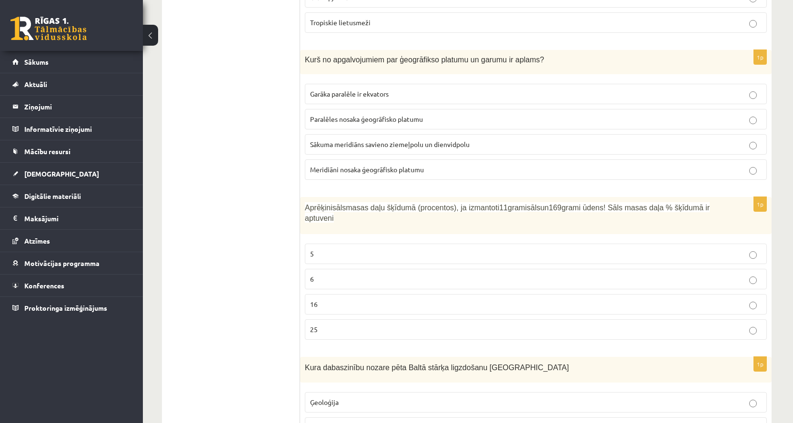
click at [352, 176] on label "Meridiāni nosaka ģeogrāfisko platumu" at bounding box center [536, 170] width 462 height 20
click at [330, 274] on p "6" at bounding box center [535, 279] width 451 height 10
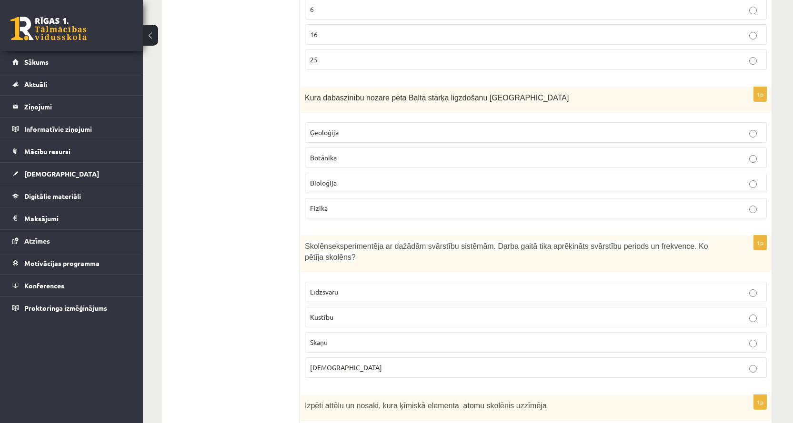
scroll to position [2905, 0]
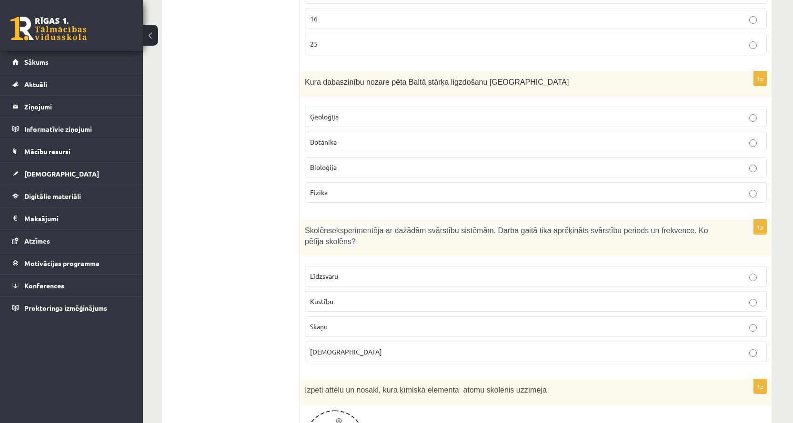
click at [367, 162] on label "Bioloģija" at bounding box center [536, 167] width 462 height 20
click at [350, 291] on label "Kustību" at bounding box center [536, 301] width 462 height 20
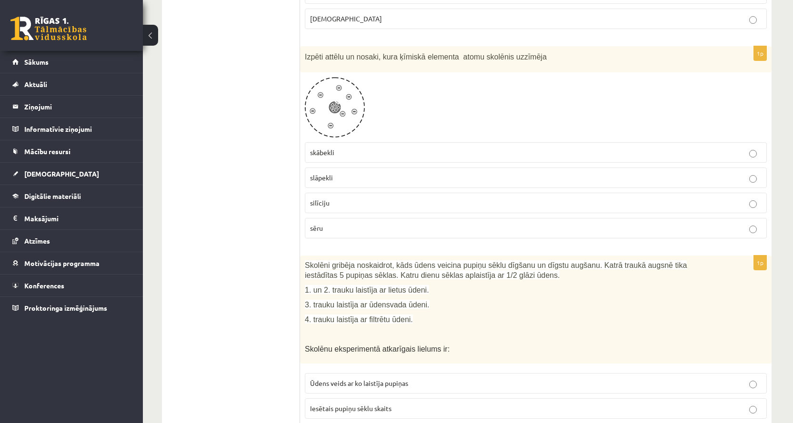
scroll to position [3190, 0]
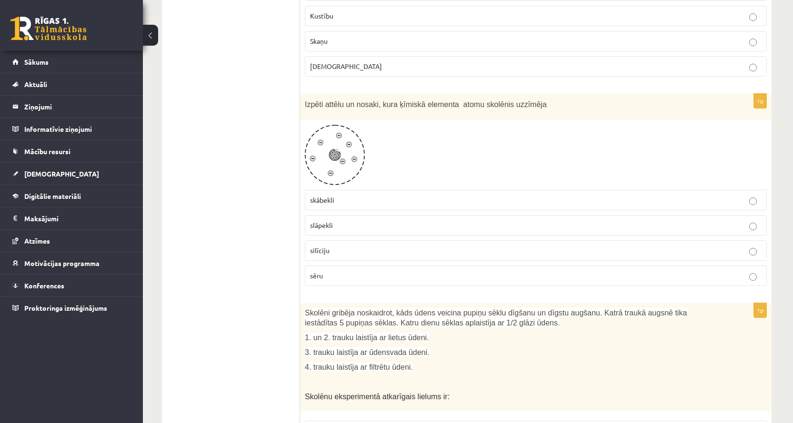
click at [333, 196] on span "skābekli" at bounding box center [322, 200] width 24 height 9
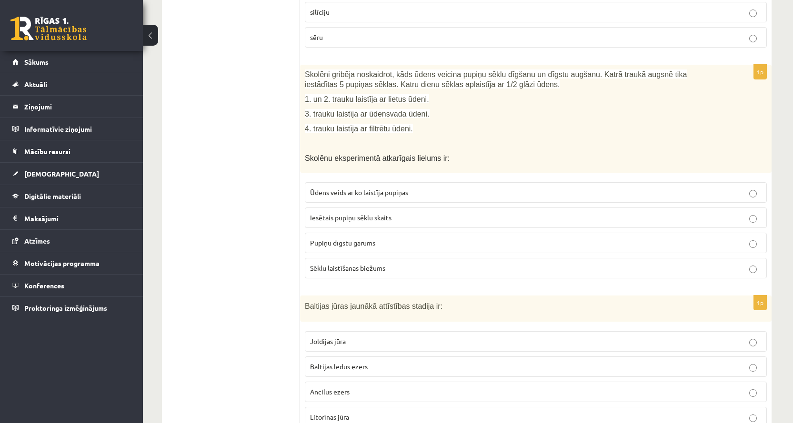
scroll to position [3428, 0]
click at [340, 239] on p "Pupiņu dīgstu garums" at bounding box center [535, 244] width 451 height 10
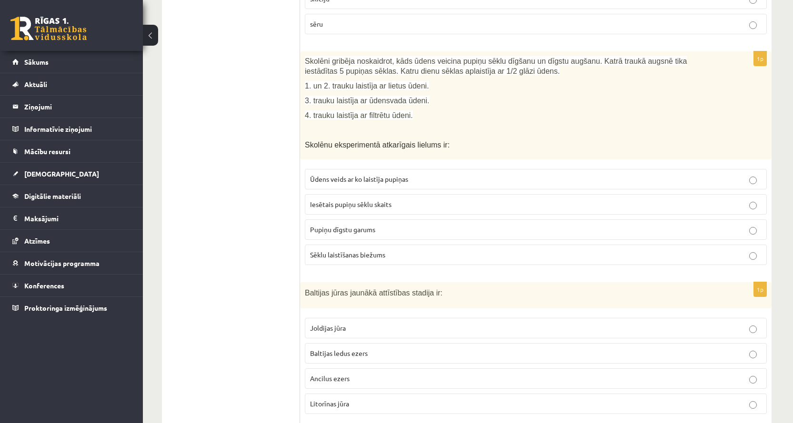
scroll to position [3524, 0]
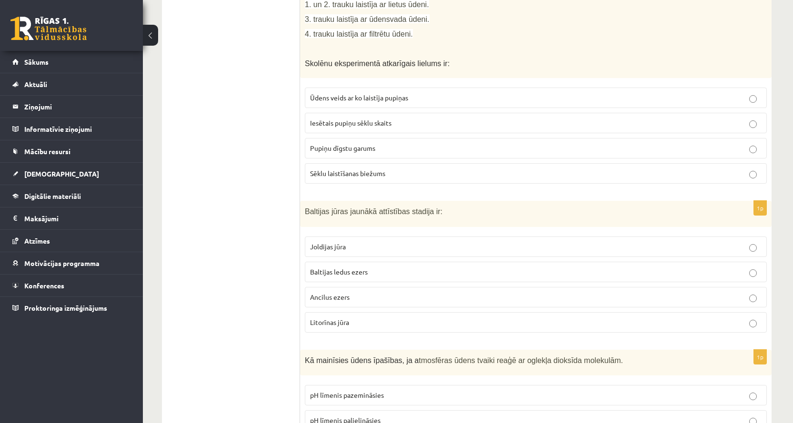
click at [329, 318] on span "Litorīnas jūra" at bounding box center [329, 322] width 39 height 9
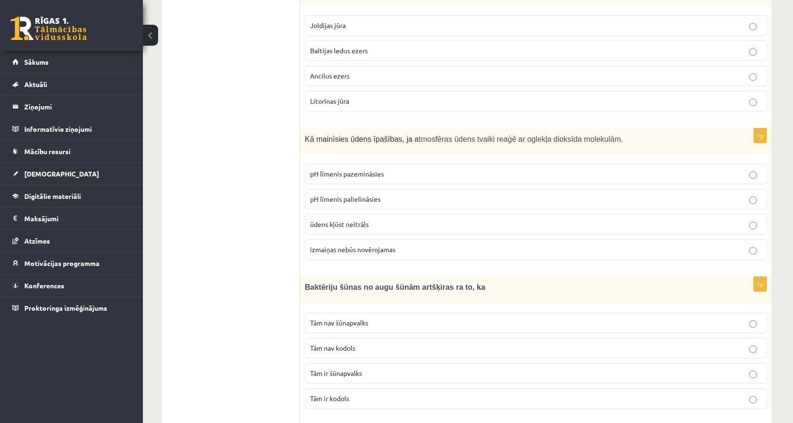
scroll to position [3762, 0]
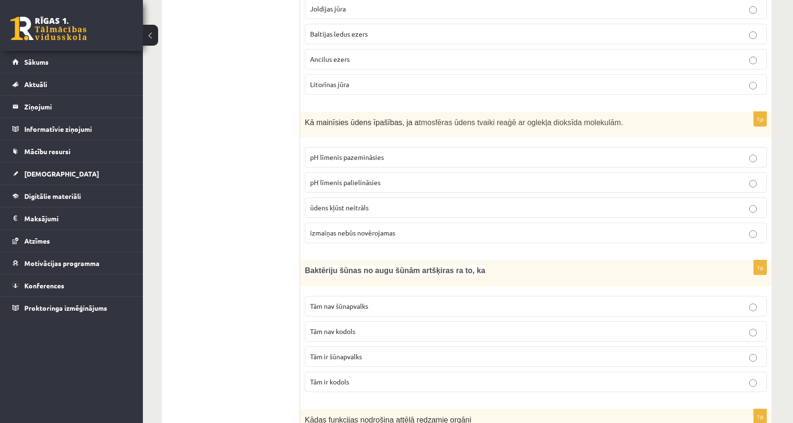
click at [346, 153] on span "pH līmenis pazemināsies" at bounding box center [347, 157] width 74 height 9
click at [384, 377] on p "Tām ir kodols" at bounding box center [535, 382] width 451 height 10
click at [361, 327] on p "Tām nav kodols" at bounding box center [535, 332] width 451 height 10
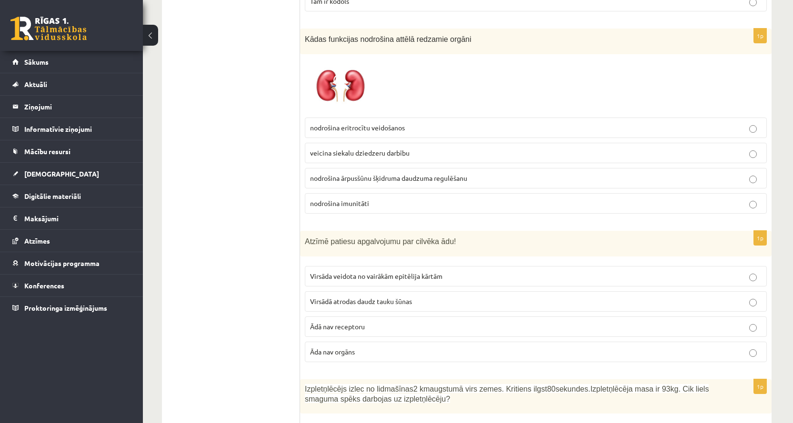
scroll to position [4095, 0]
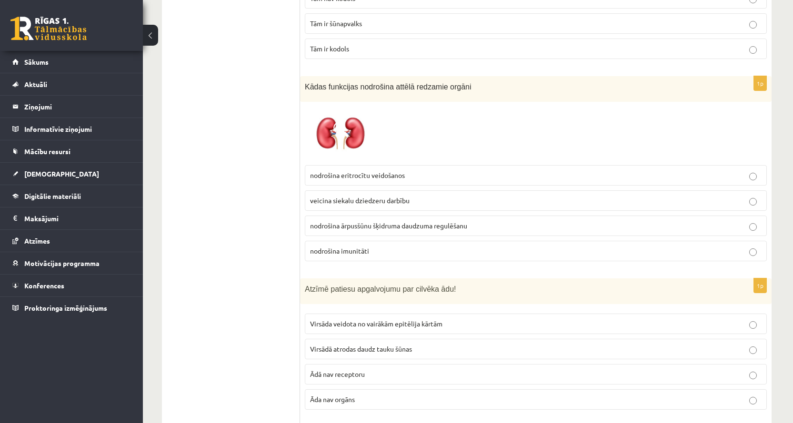
click at [373, 221] on span "nodrošina ārpusšūnu šķidruma daudzuma regulēšanu" at bounding box center [388, 225] width 157 height 9
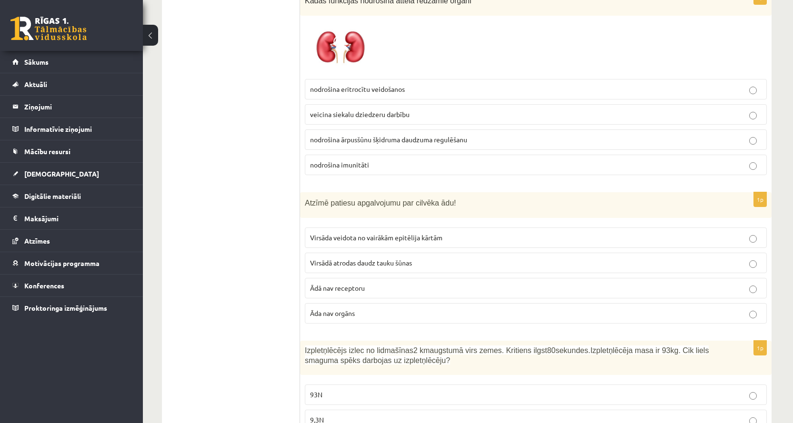
scroll to position [4190, 0]
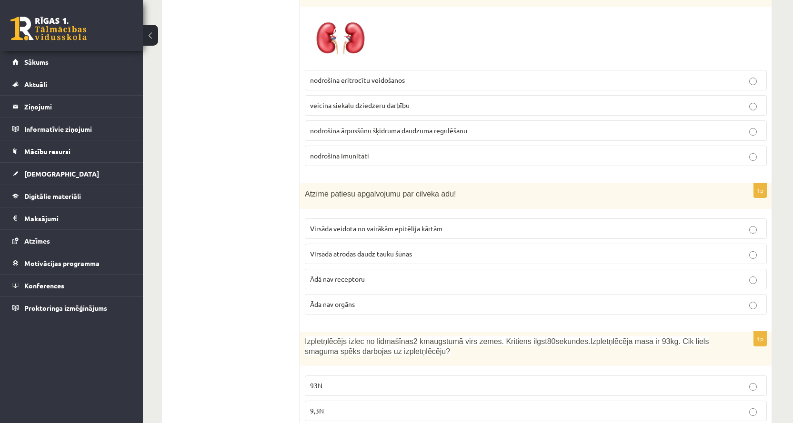
click at [332, 224] on span "Virsāda veidota no vairākām epitēlija kārtām" at bounding box center [376, 228] width 132 height 9
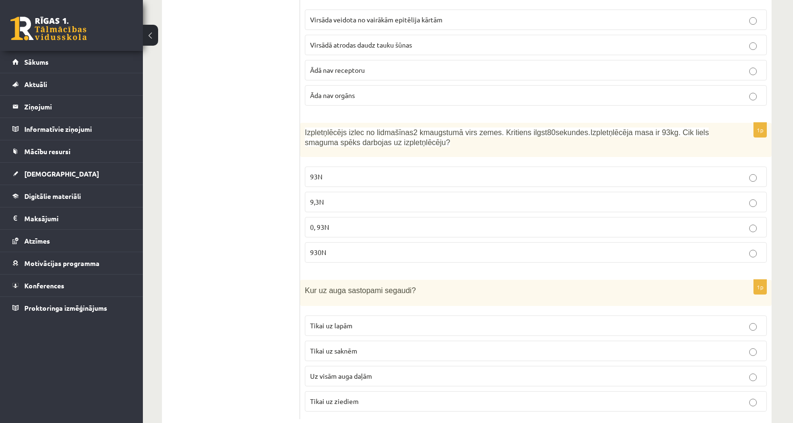
scroll to position [4402, 0]
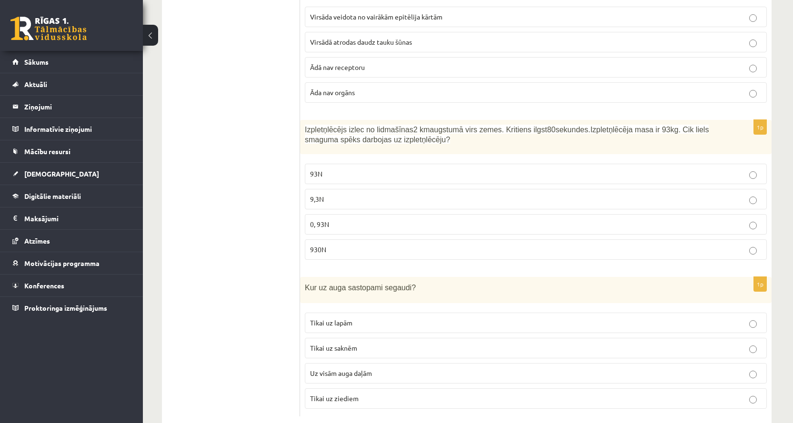
click at [306, 240] on label "930N" at bounding box center [536, 250] width 462 height 20
click at [330, 369] on p "Uz visām auga daļām" at bounding box center [535, 374] width 451 height 10
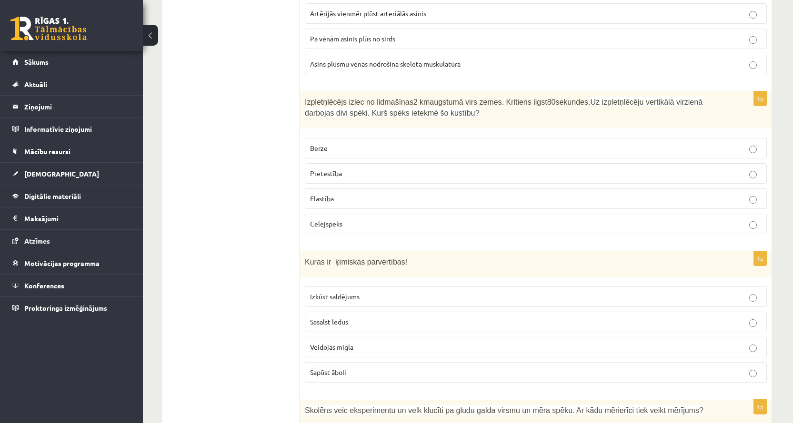
scroll to position [0, 0]
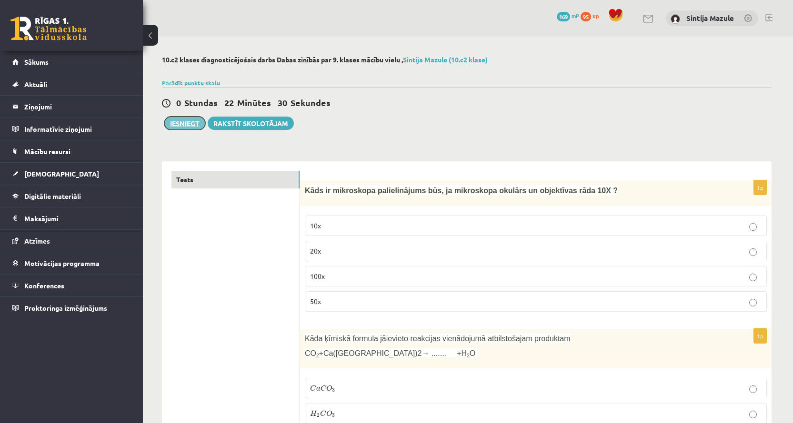
click at [184, 129] on button "Iesniegt" at bounding box center [184, 123] width 41 height 13
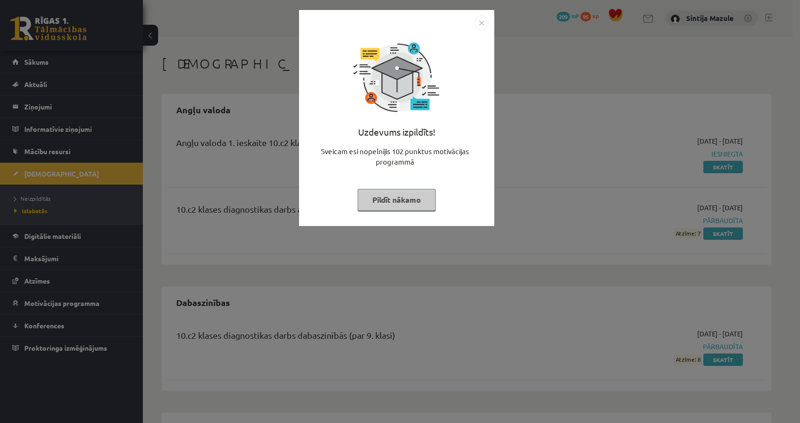
click at [260, 221] on div "Uzdevums izpildīts! Sveicam esi nopelnījis 102 punktus motivācijas programmā Pi…" at bounding box center [400, 211] width 800 height 423
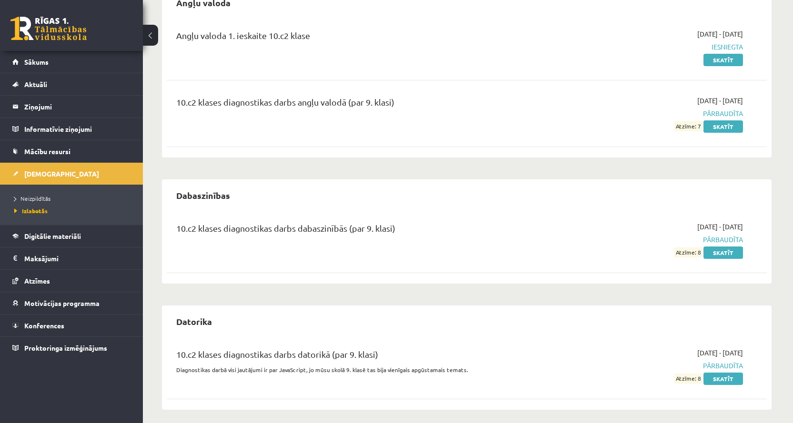
scroll to position [113, 0]
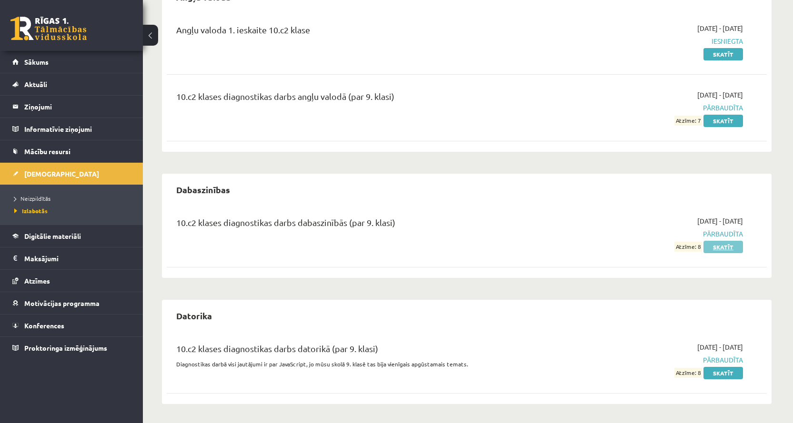
click at [722, 247] on link "Skatīt" at bounding box center [723, 247] width 40 height 12
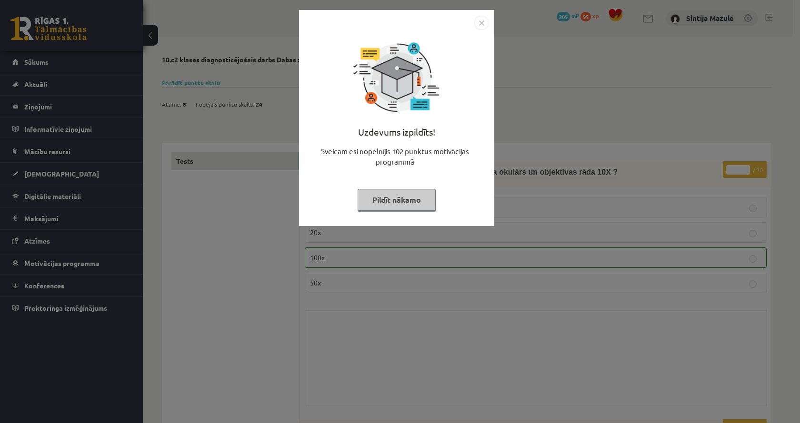
click at [722, 247] on div "Uzdevums izpildīts! Sveicam esi nopelnījis 102 punktus motivācijas programmā Pi…" at bounding box center [400, 211] width 800 height 423
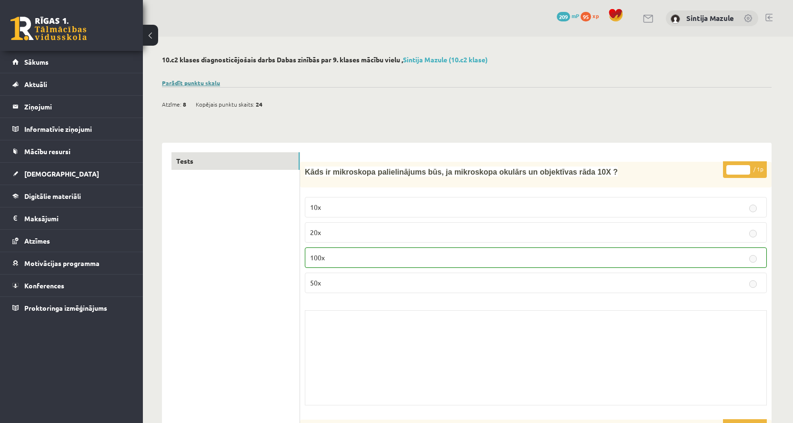
click at [186, 81] on link "Parādīt punktu skalu" at bounding box center [191, 83] width 58 height 8
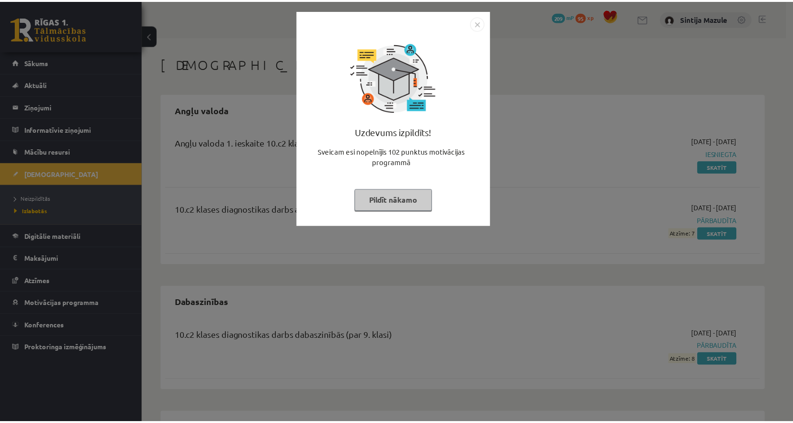
scroll to position [107, 0]
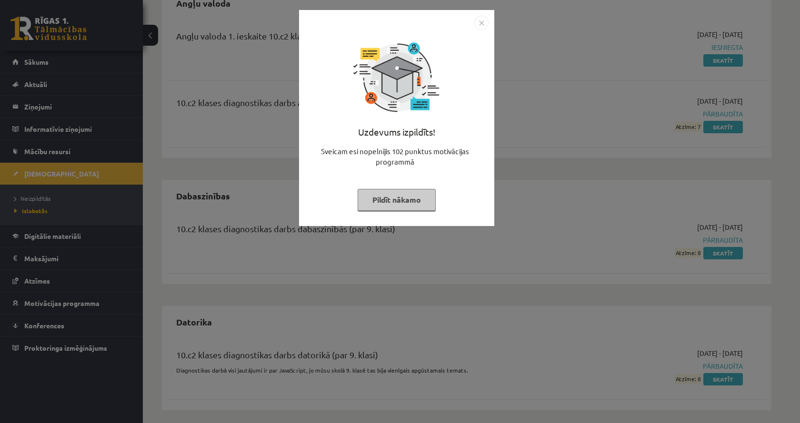
click at [233, 171] on div "Uzdevums izpildīts! Sveicam esi nopelnījis 102 punktus motivācijas programmā Pi…" at bounding box center [400, 211] width 800 height 423
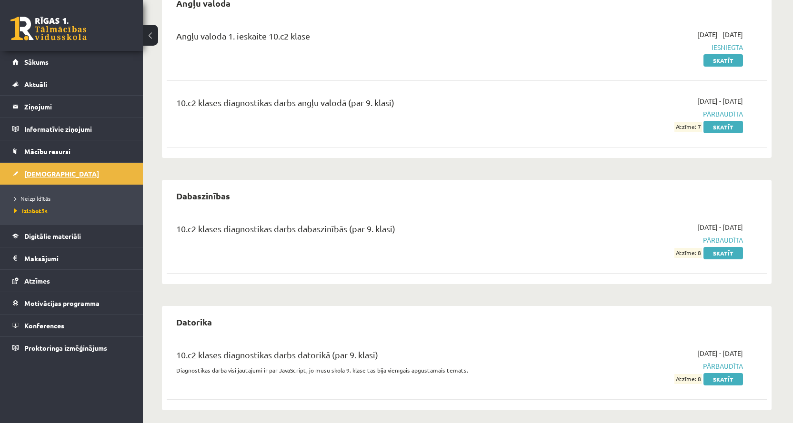
click at [50, 173] on span "[DEMOGRAPHIC_DATA]" at bounding box center [61, 174] width 75 height 9
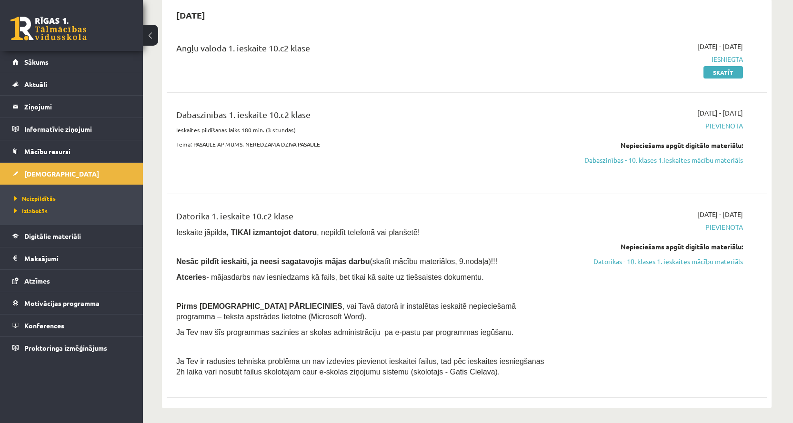
scroll to position [95, 0]
click at [726, 71] on link "Skatīt" at bounding box center [723, 72] width 40 height 12
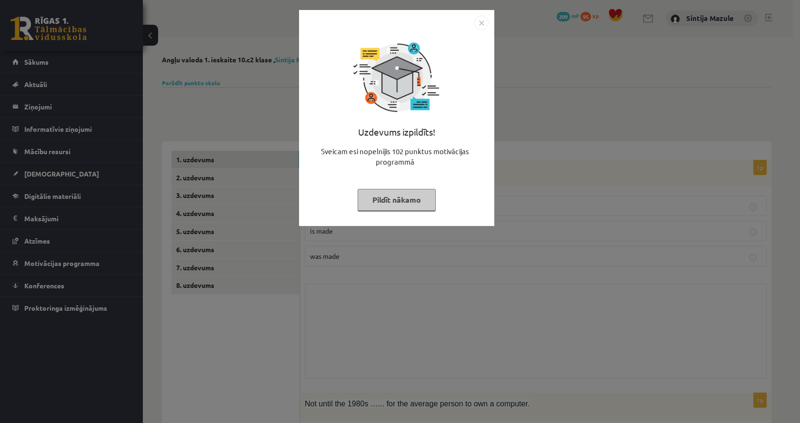
click at [726, 71] on div "Uzdevums izpildīts! Sveicam esi nopelnījis 102 punktus motivācijas programmā Pi…" at bounding box center [400, 211] width 800 height 423
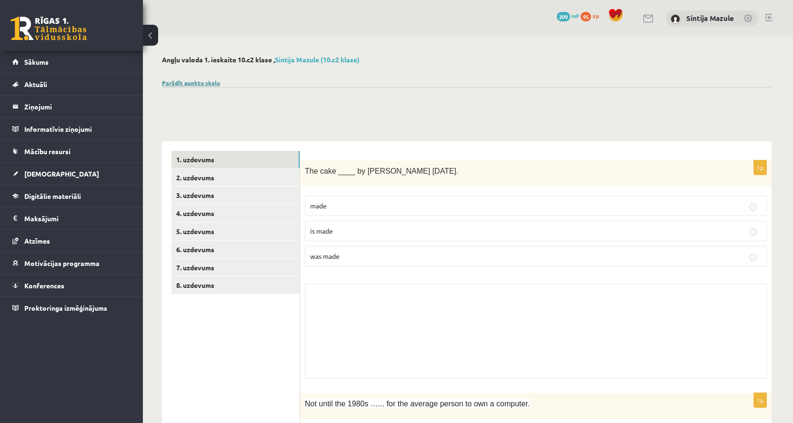
click at [209, 80] on link "Parādīt punktu skalu" at bounding box center [191, 83] width 58 height 8
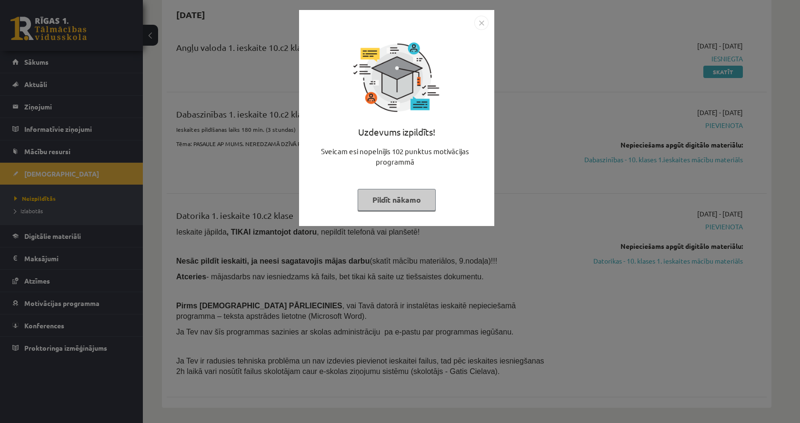
click at [249, 154] on div "Uzdevums izpildīts! Sveicam esi nopelnījis 102 punktus motivācijas programmā Pi…" at bounding box center [400, 211] width 800 height 423
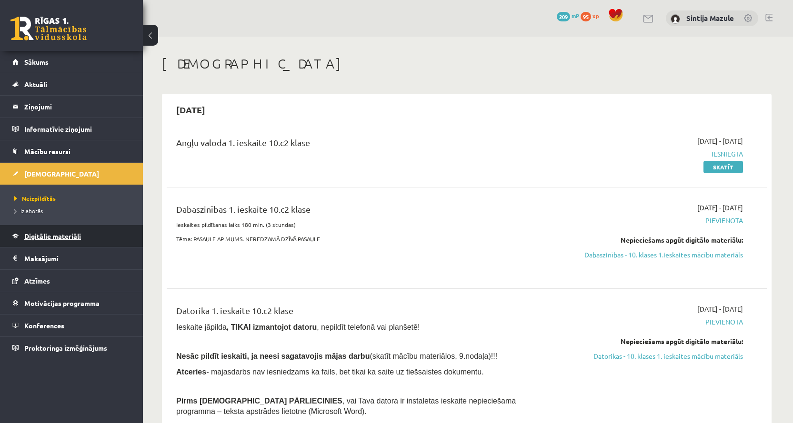
click at [63, 236] on span "Digitālie materiāli" at bounding box center [52, 236] width 57 height 9
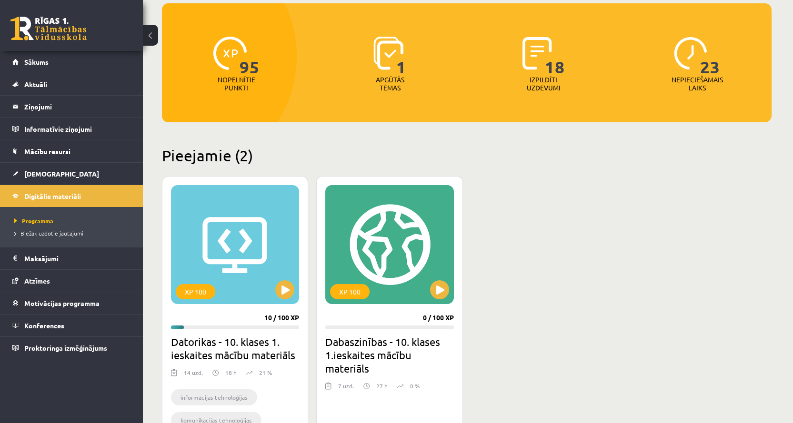
scroll to position [190, 0]
